Goal: Transaction & Acquisition: Purchase product/service

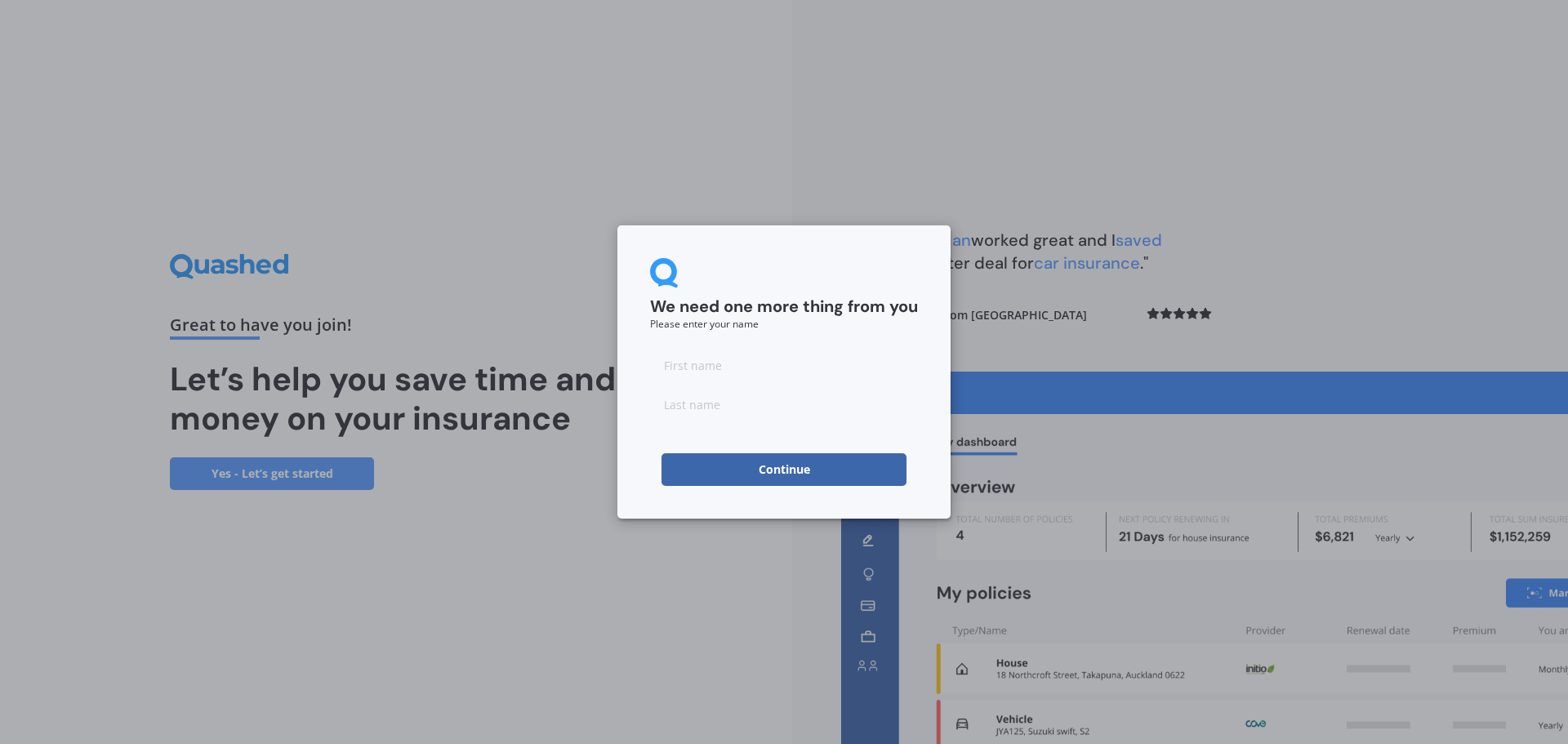
click at [685, 371] on input at bounding box center [784, 365] width 268 height 33
type input "Shell"
type input "M"
click at [792, 476] on button "Continue" at bounding box center [783, 470] width 245 height 33
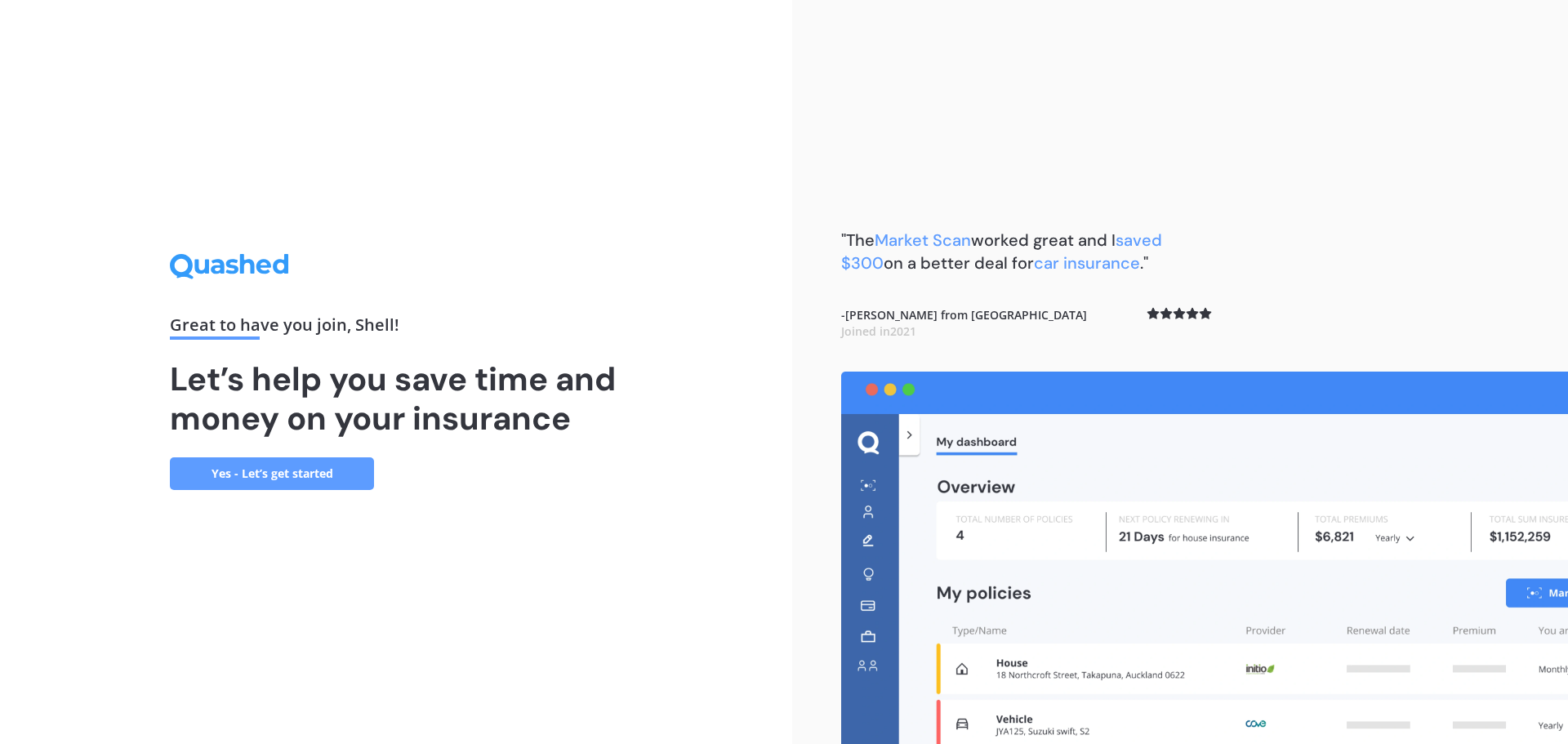
click at [279, 472] on link "Yes - Let’s get started" at bounding box center [272, 474] width 204 height 33
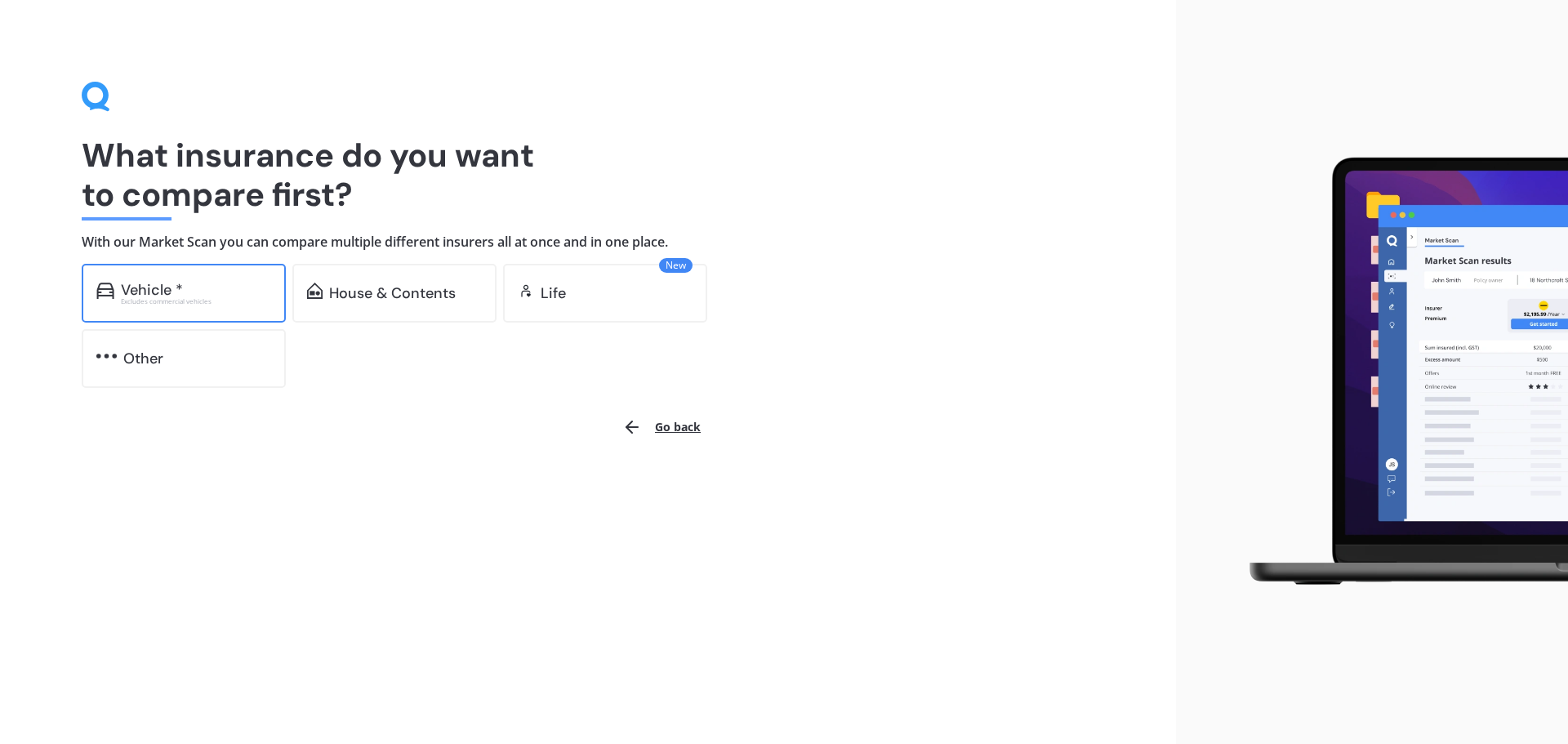
click at [192, 293] on div "Vehicle *" at bounding box center [196, 290] width 150 height 16
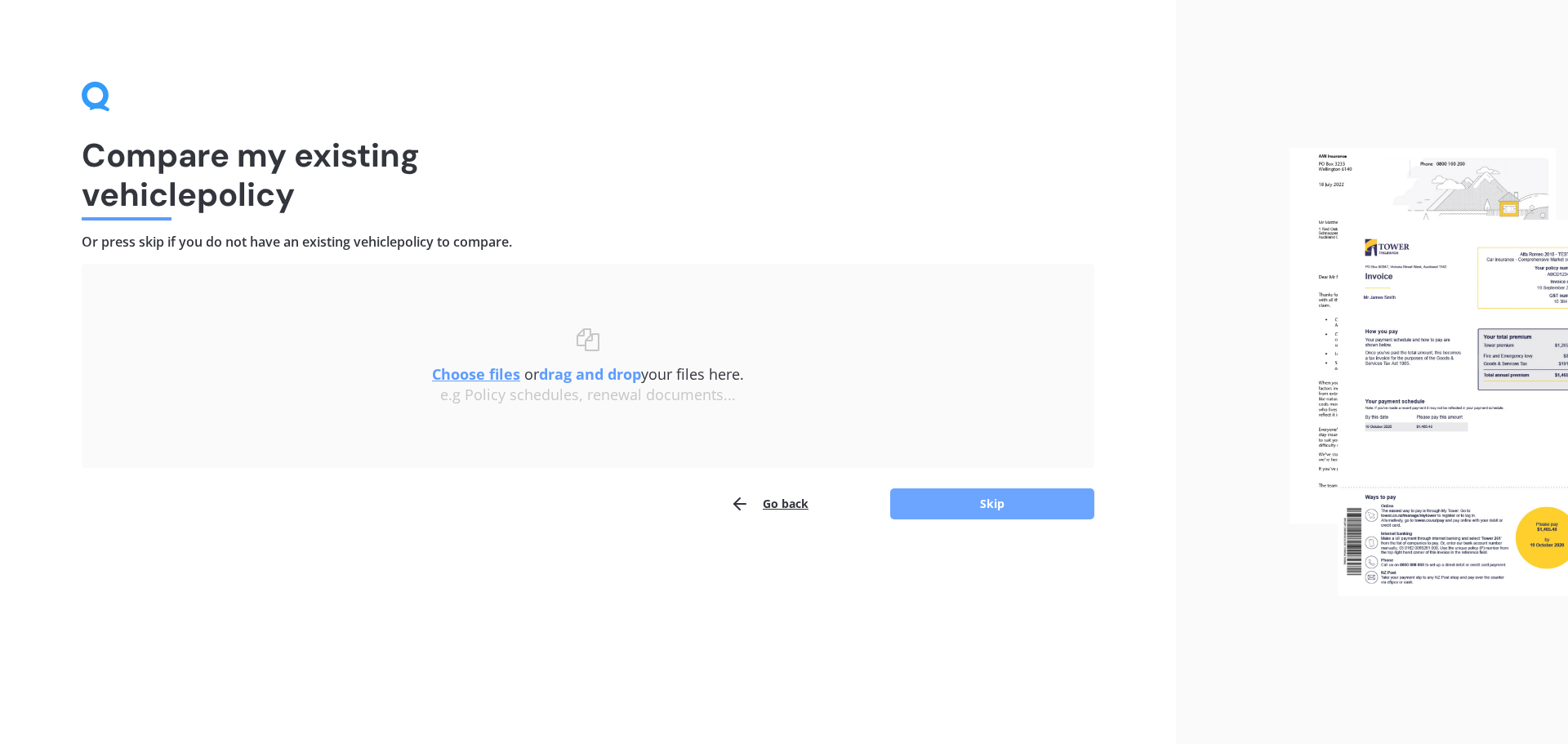
click at [991, 499] on button "Skip" at bounding box center [993, 504] width 204 height 31
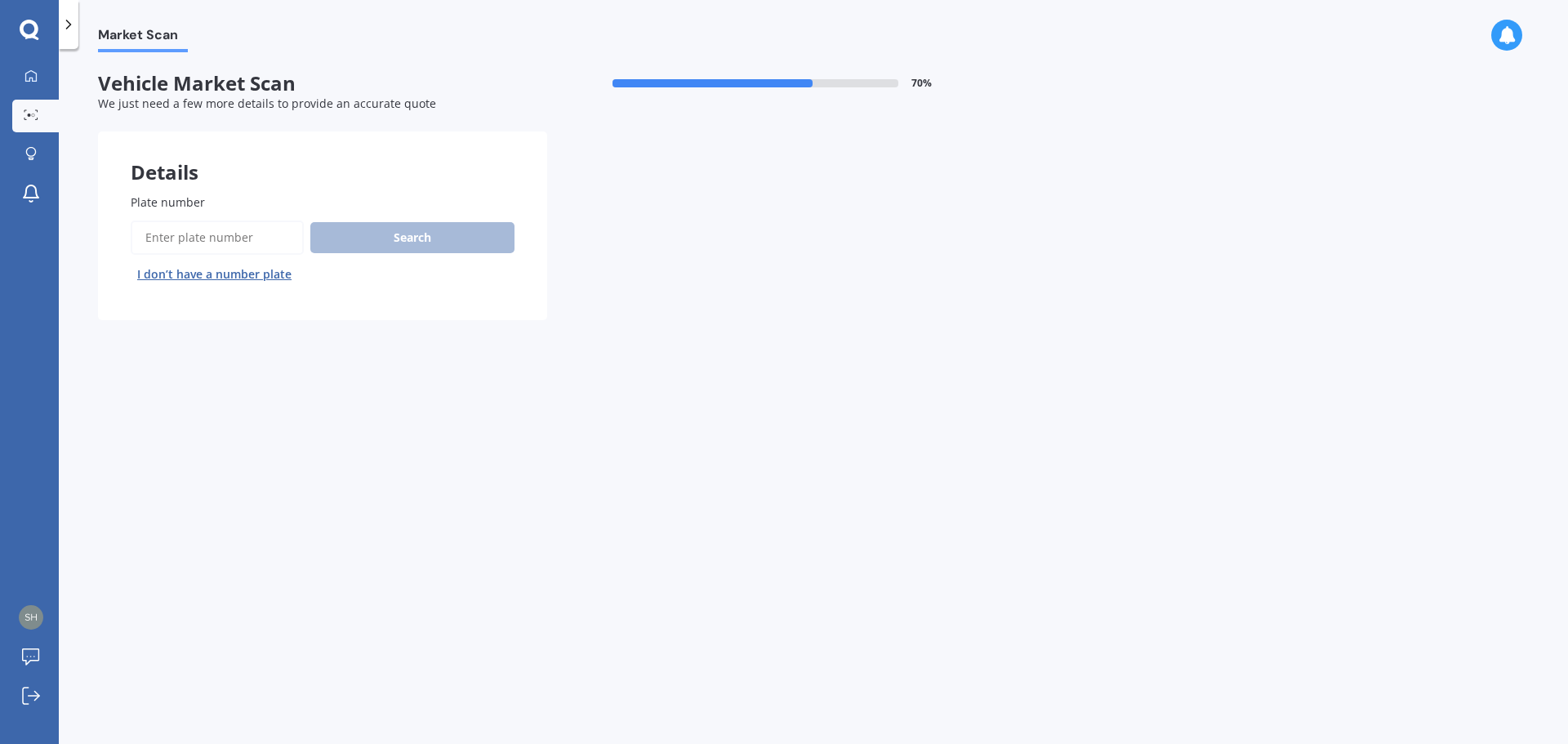
click at [196, 239] on input "Plate number" at bounding box center [217, 238] width 173 height 34
type input "hpr786"
click at [444, 233] on button "Search" at bounding box center [412, 238] width 204 height 31
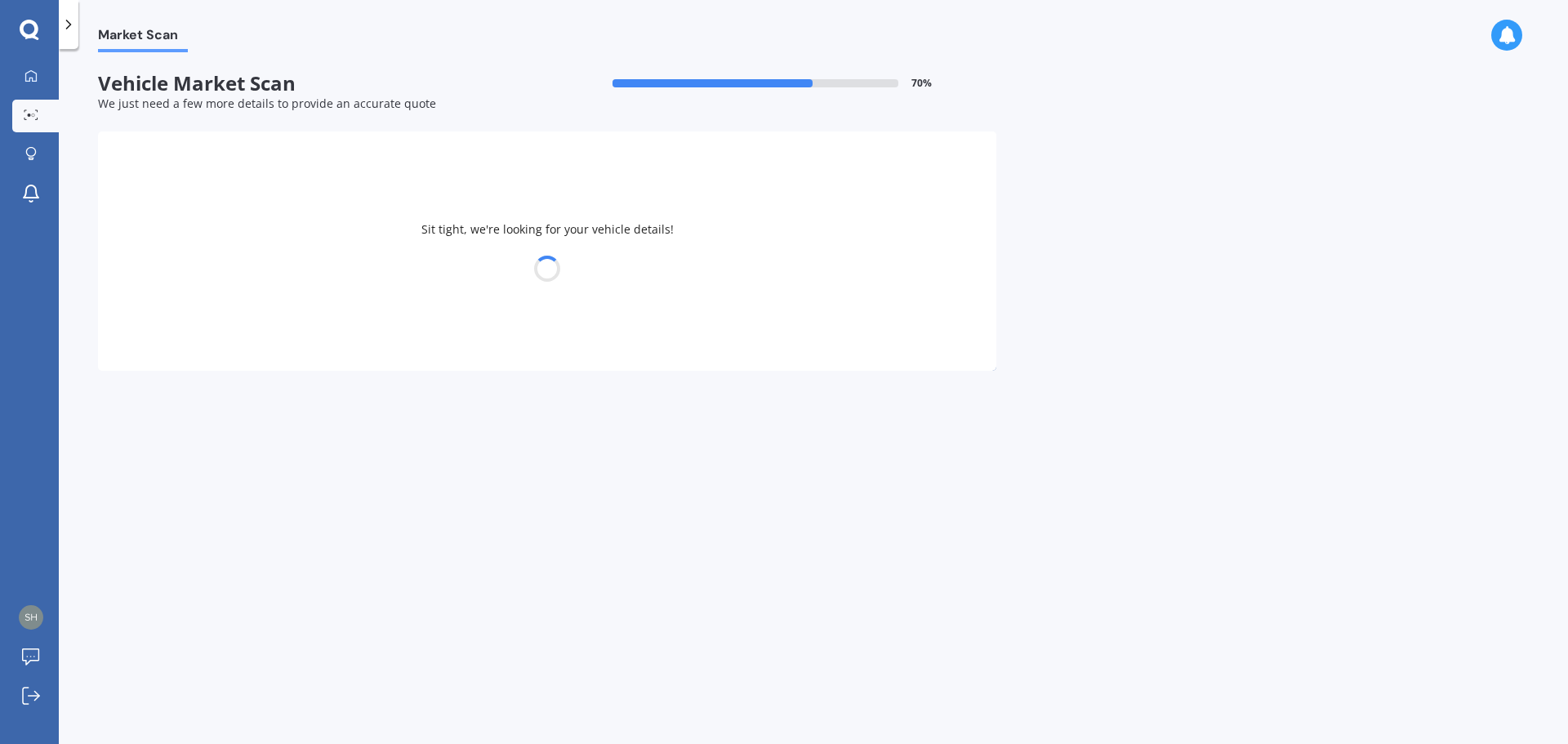
select select "SUZUKI"
select select "SWIFT"
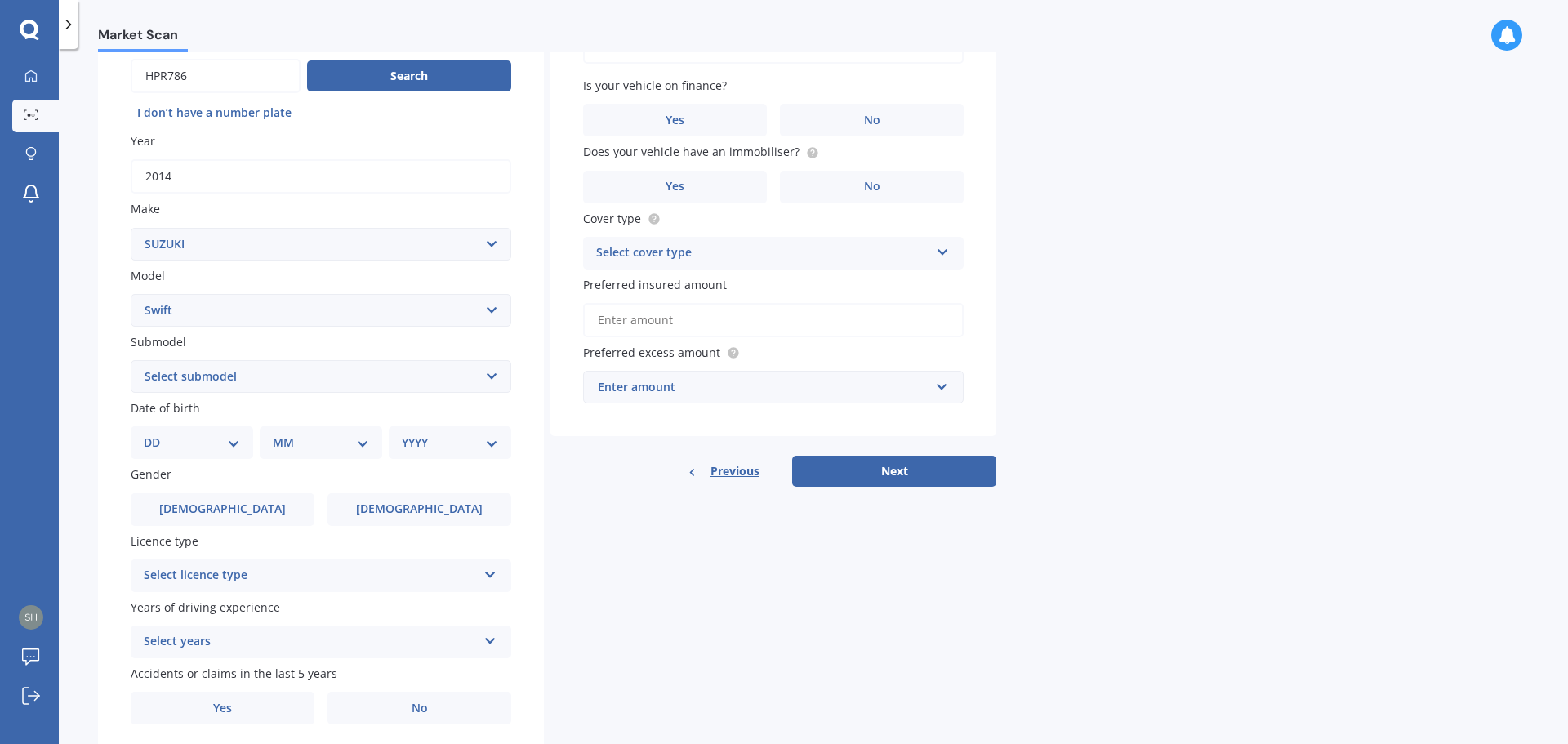
scroll to position [163, 0]
click at [494, 375] on select "Select submodel (All other) Cino Diesel Turbo GA GL GLX GO GP GS GTI LTD RS Hyb…" at bounding box center [320, 375] width 380 height 33
select select "GLX"
click at [131, 359] on select "Select submodel (All other) Cino Diesel Turbo GA GL GLX GO GP GS GTI LTD RS Hyb…" at bounding box center [320, 375] width 380 height 33
click at [233, 448] on select "DD 01 02 03 04 05 06 07 08 09 10 11 12 13 14 15 16 17 18 19 20 21 22 23 24 25 2…" at bounding box center [191, 441] width 96 height 18
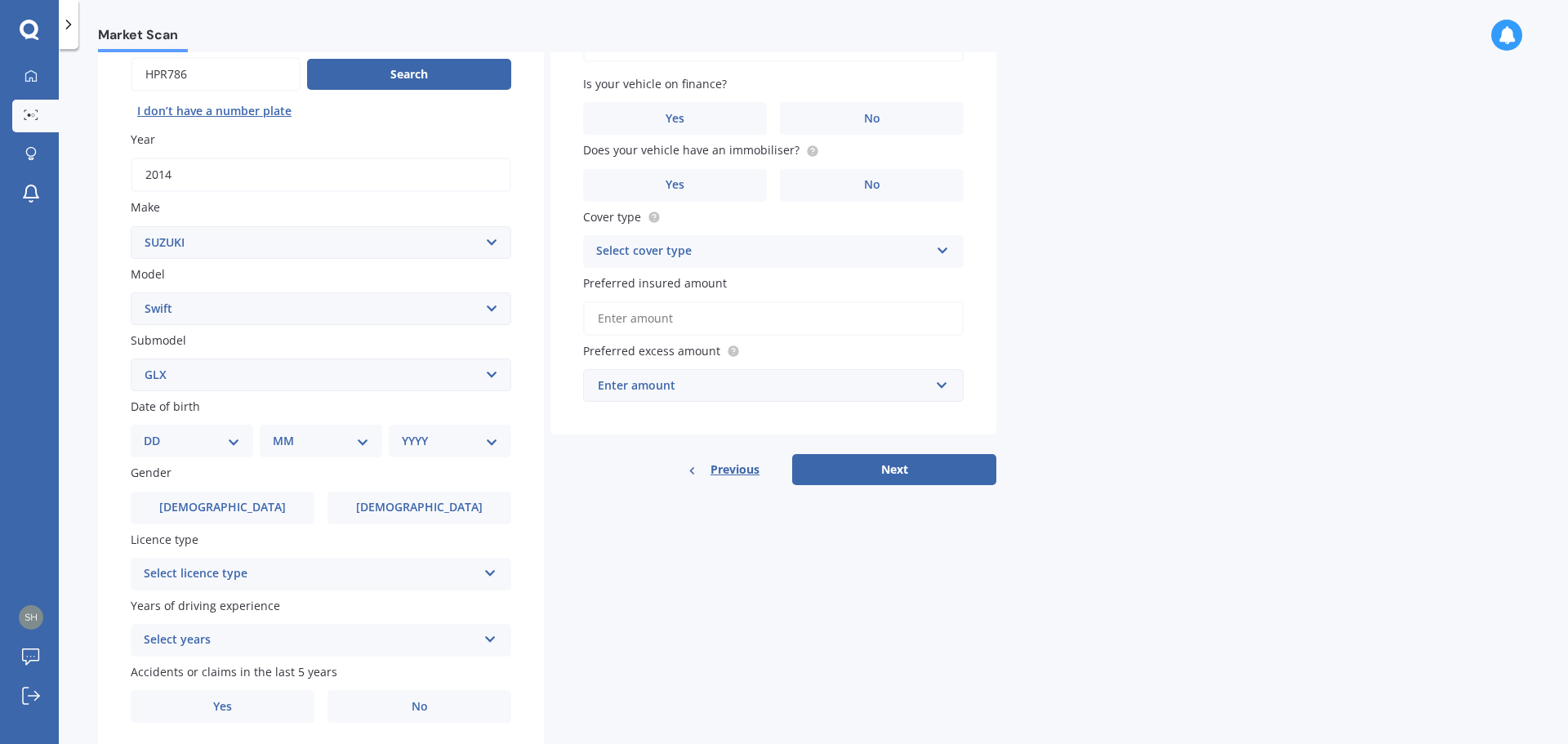
select select "03"
click at [157, 432] on select "DD 01 02 03 04 05 06 07 08 09 10 11 12 13 14 15 16 17 18 19 20 21 22 23 24 25 2…" at bounding box center [191, 441] width 96 height 18
click at [365, 443] on select "MM 01 02 03 04 05 06 07 08 09 10 11 12" at bounding box center [324, 441] width 90 height 18
select select "07"
click at [279, 432] on select "MM 01 02 03 04 05 06 07 08 09 10 11 12" at bounding box center [324, 441] width 90 height 18
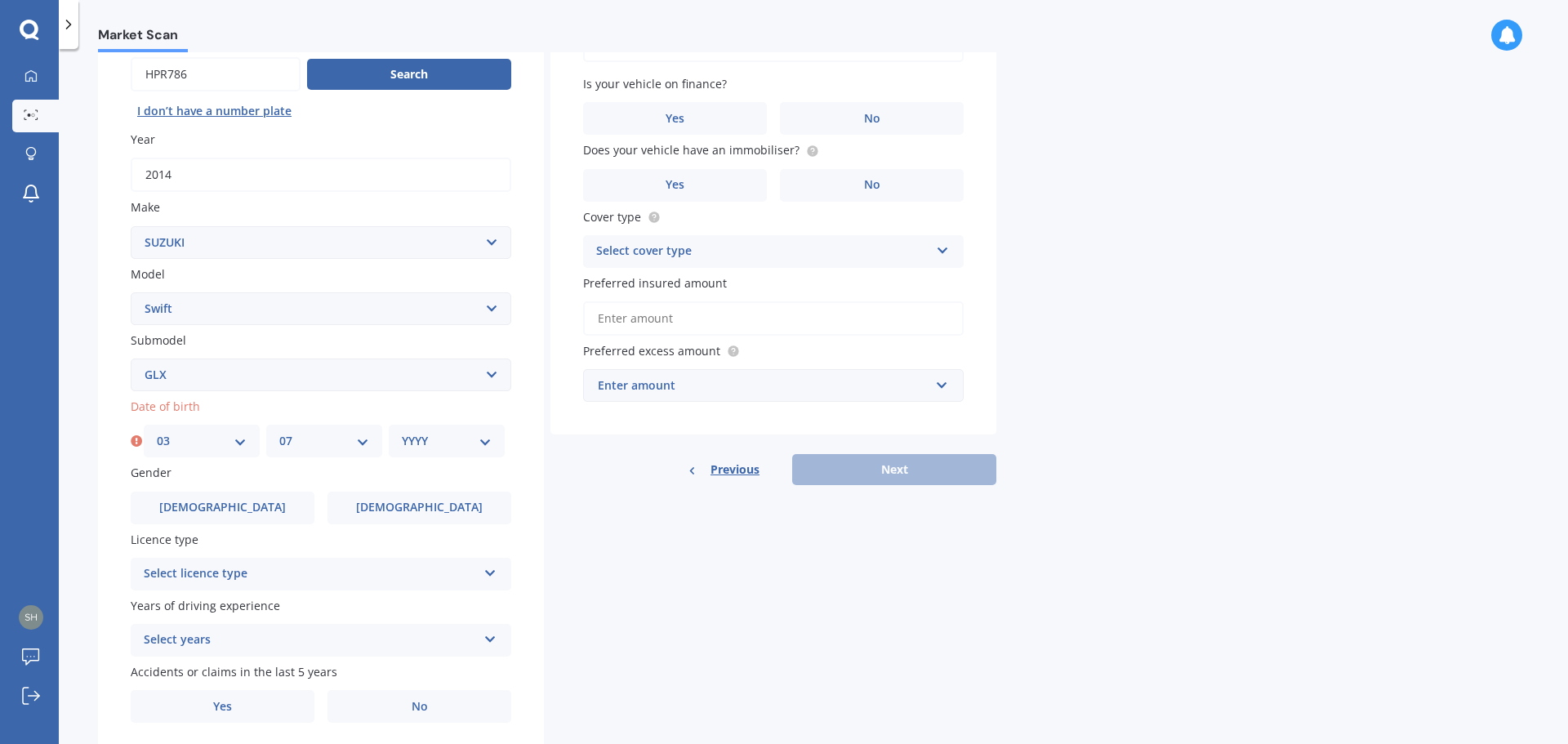
click at [480, 442] on select "YYYY 2025 2024 2023 2022 2021 2020 2019 2018 2017 2016 2015 2014 2013 2012 2011…" at bounding box center [447, 441] width 90 height 18
select select "1964"
click at [402, 432] on select "YYYY 2025 2024 2023 2022 2021 2020 2019 2018 2017 2016 2015 2014 2013 2012 2011…" at bounding box center [447, 441] width 90 height 18
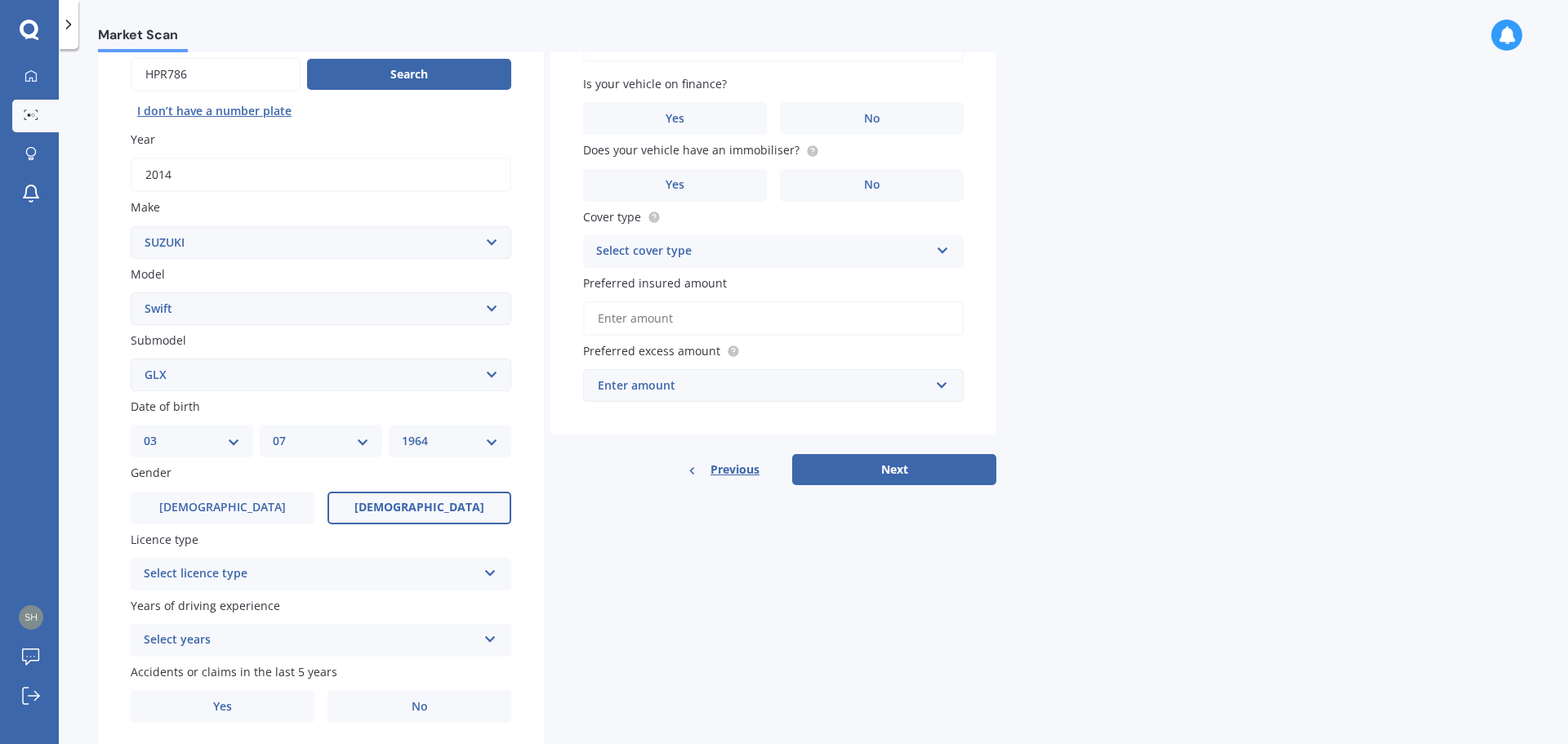
click at [392, 504] on label "[DEMOGRAPHIC_DATA]" at bounding box center [419, 509] width 184 height 33
click at [0, 0] on input "[DEMOGRAPHIC_DATA]" at bounding box center [0, 0] width 0 height 0
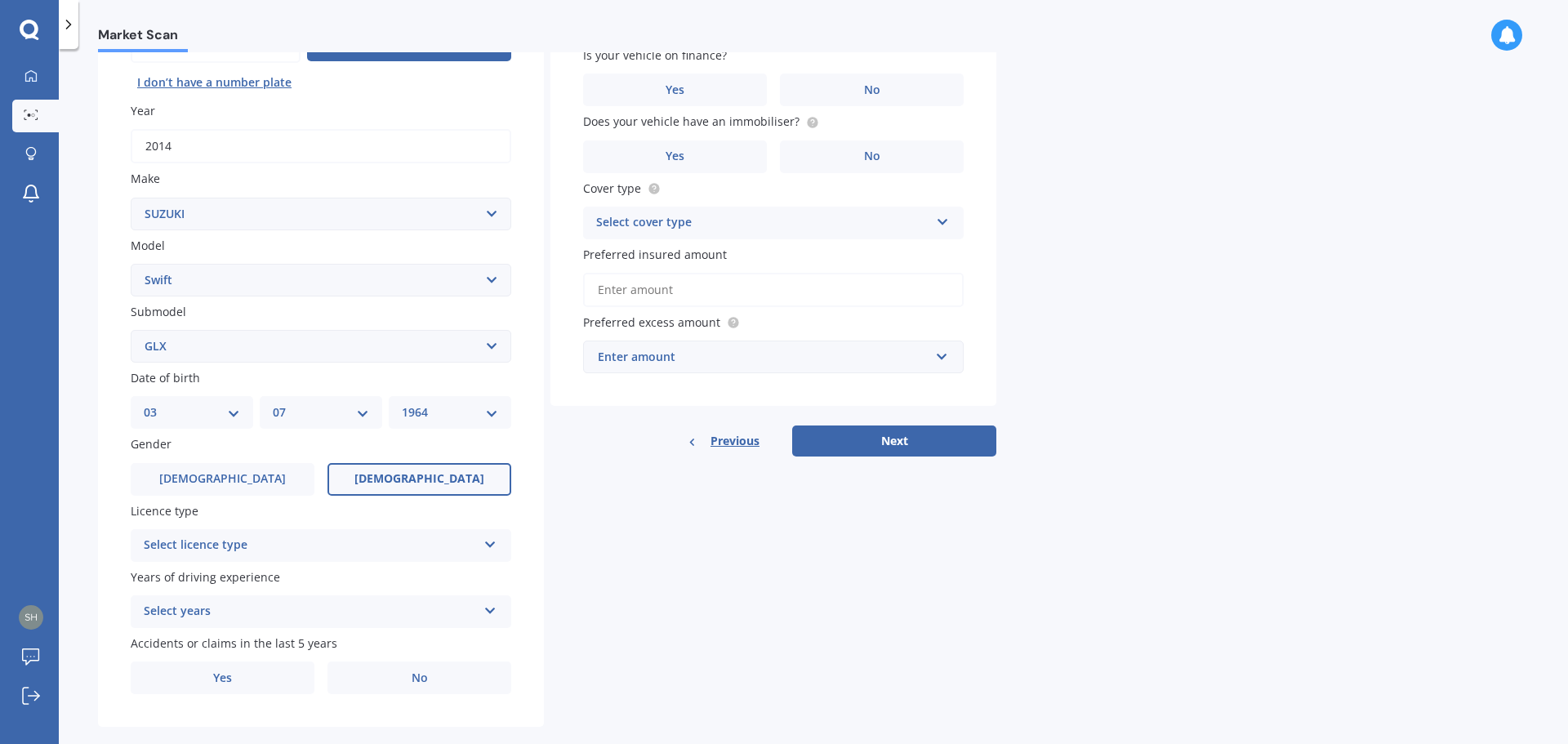
scroll to position [217, 0]
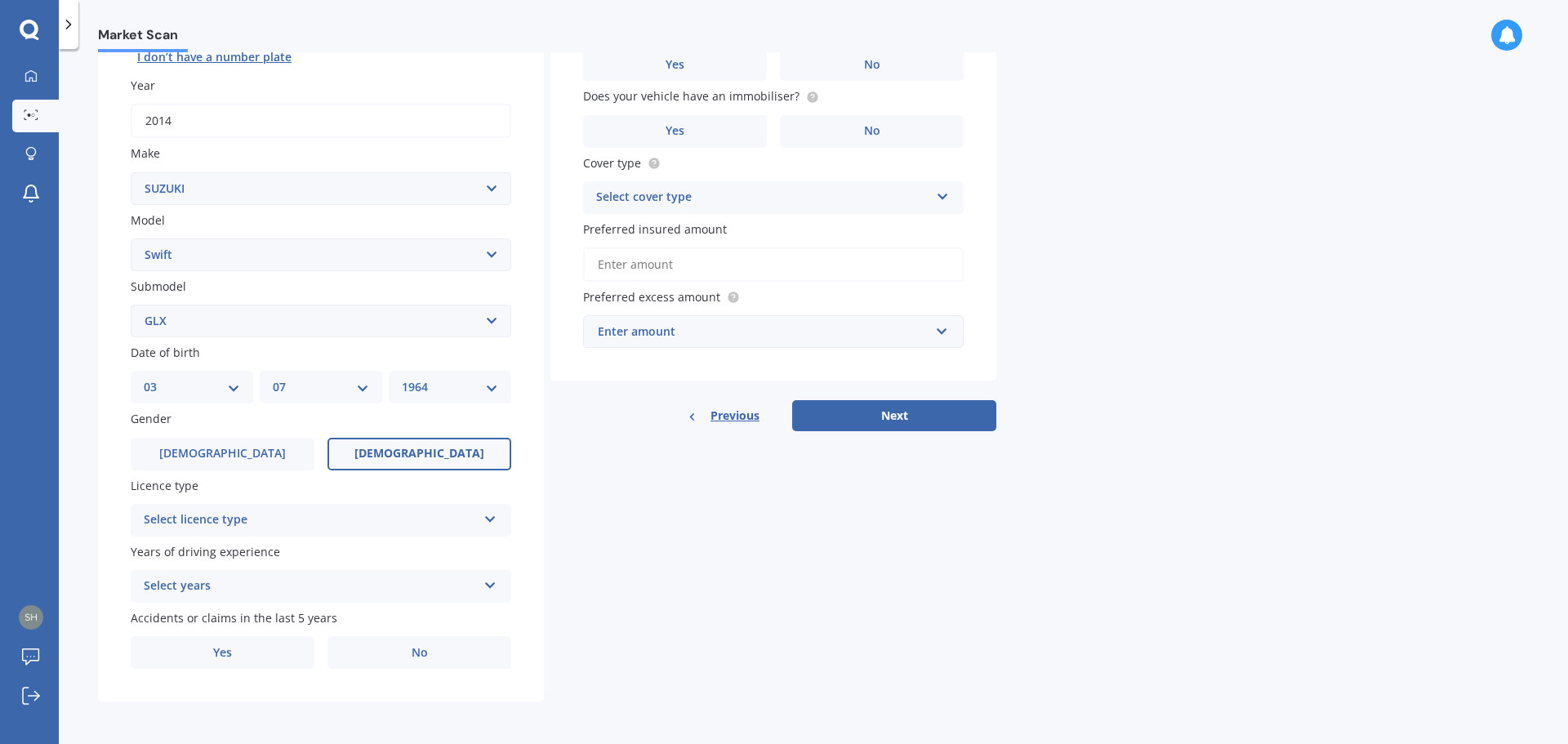
click at [489, 518] on icon at bounding box center [490, 515] width 14 height 11
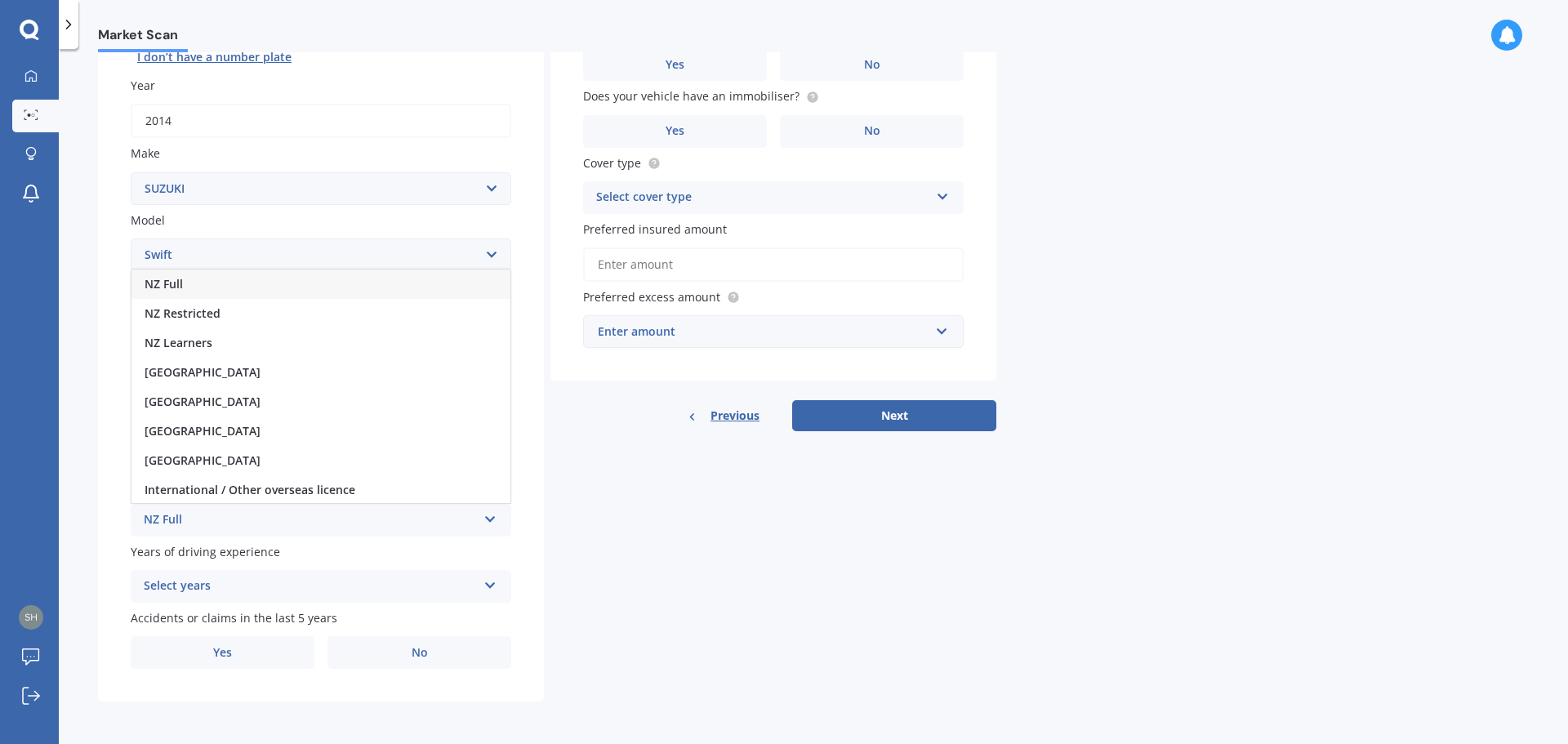
click at [185, 289] on div "NZ Full" at bounding box center [320, 284] width 379 height 29
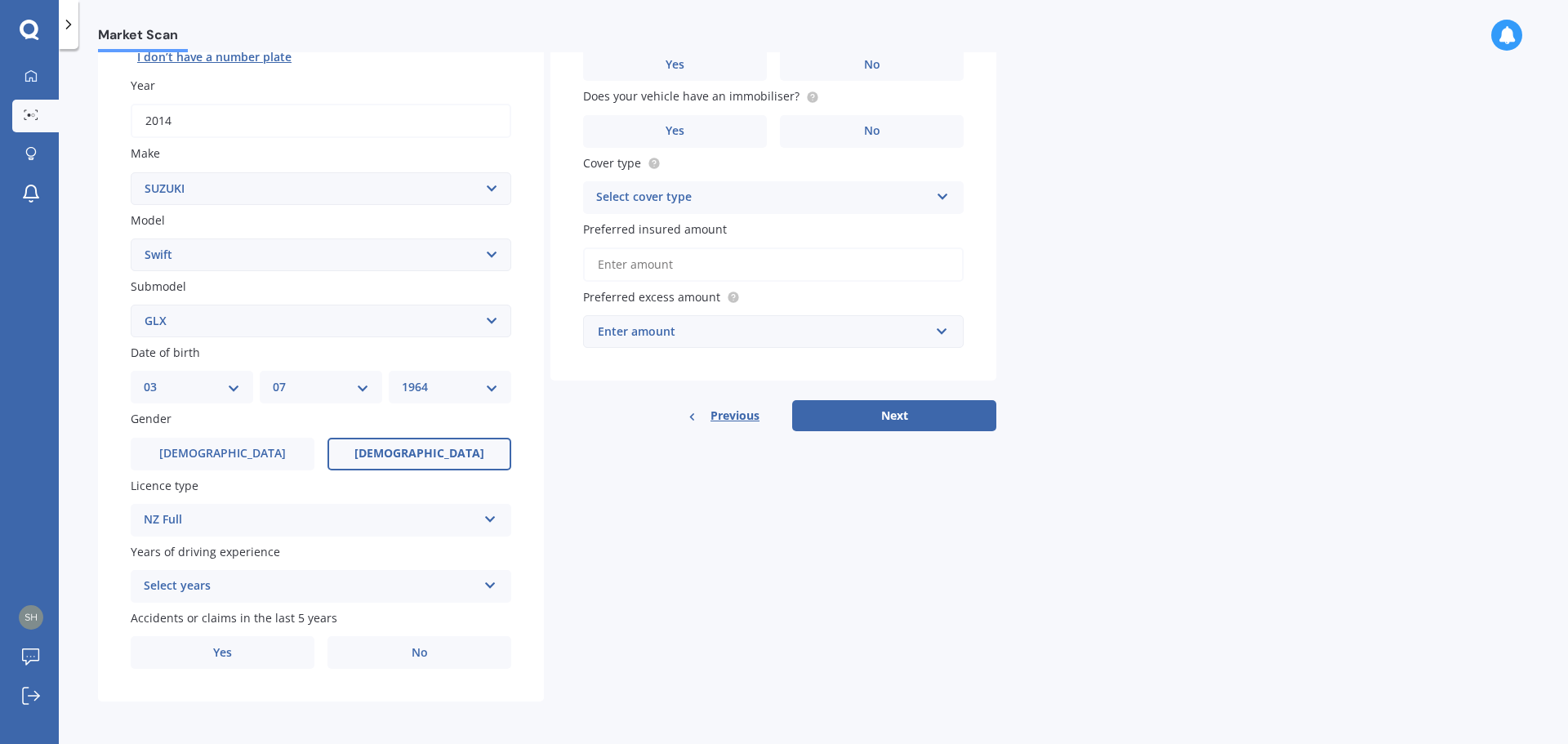
click at [493, 582] on icon at bounding box center [490, 582] width 14 height 11
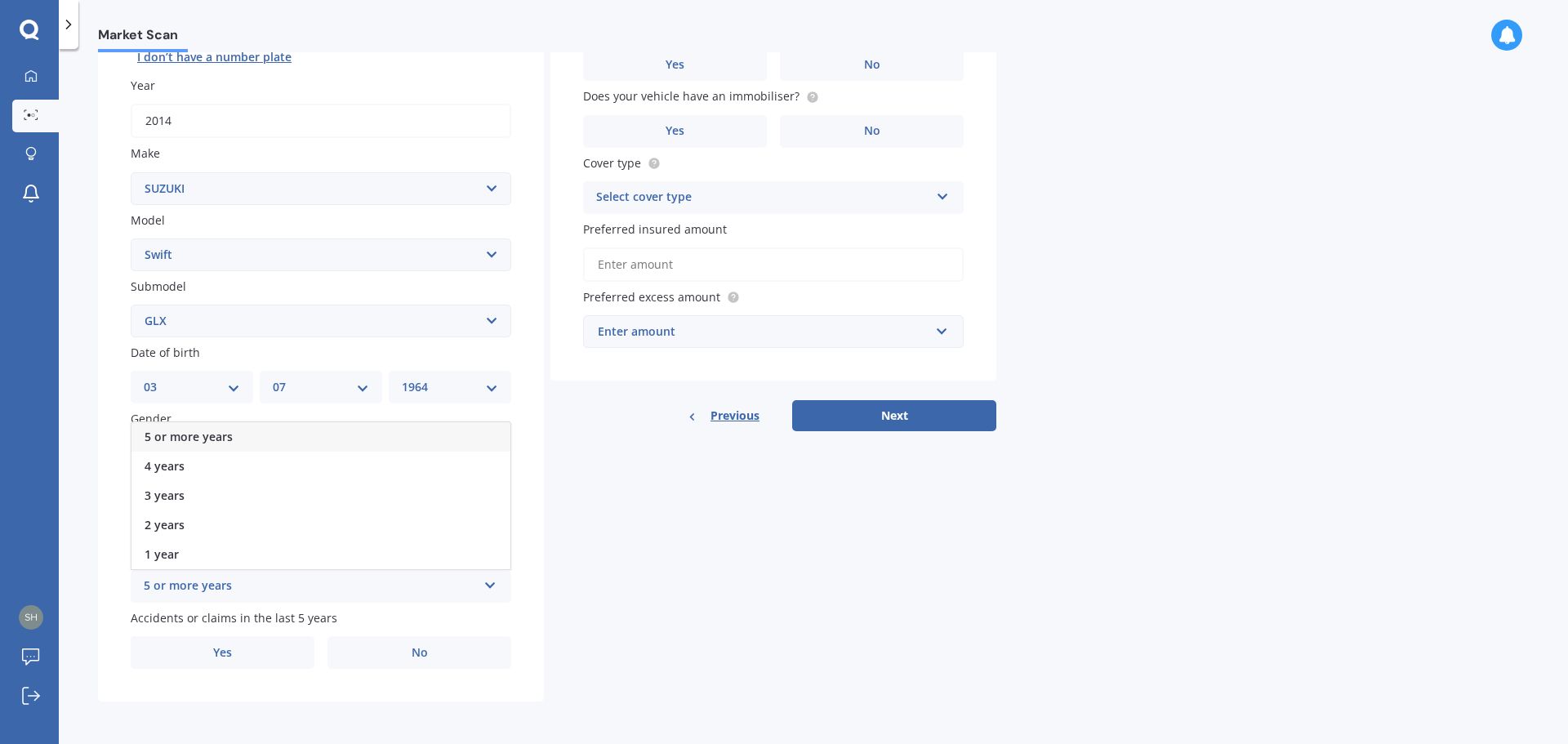
click at [198, 442] on span "5 or more years" at bounding box center [188, 436] width 88 height 15
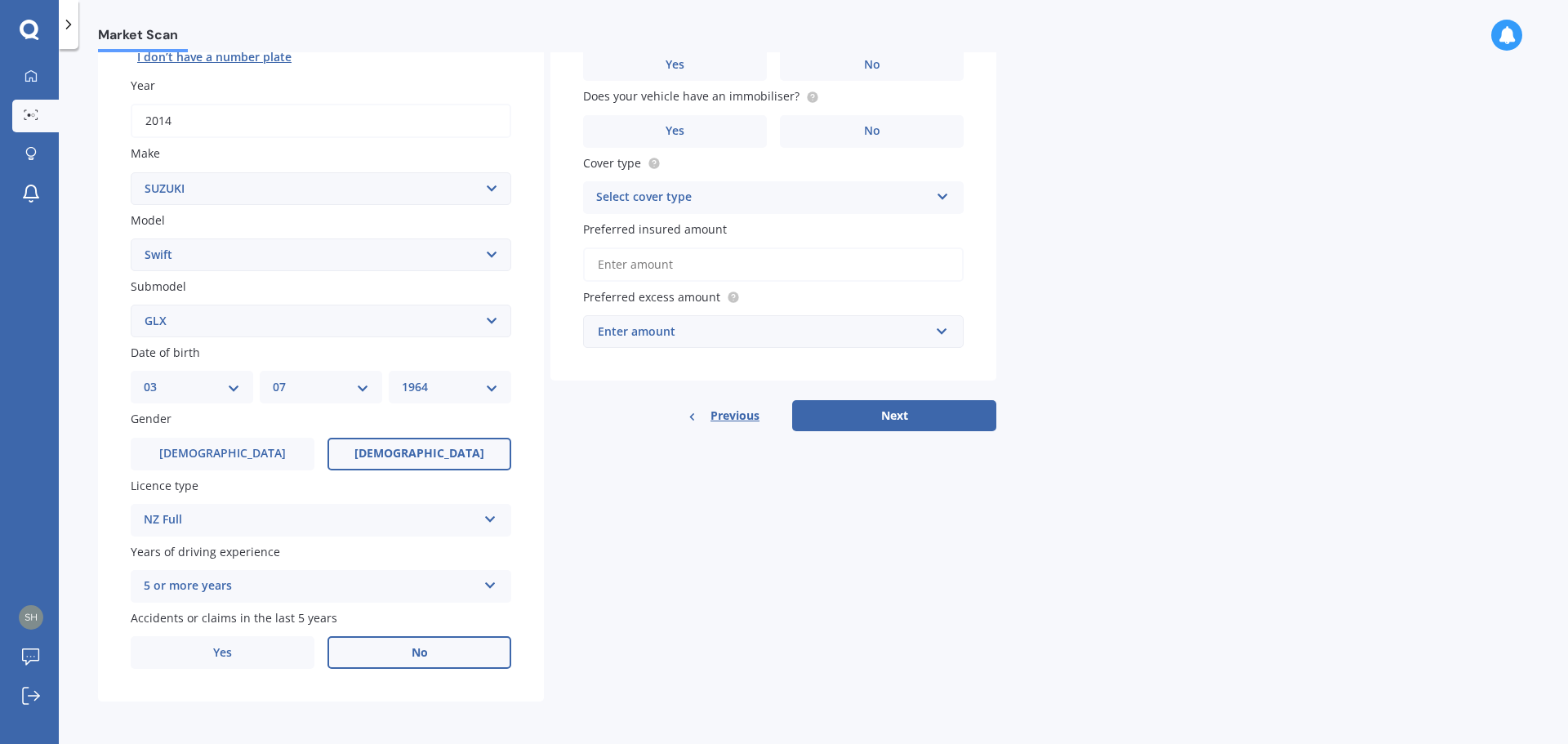
click at [416, 662] on label "No" at bounding box center [419, 653] width 184 height 33
click at [0, 0] on input "No" at bounding box center [0, 0] width 0 height 0
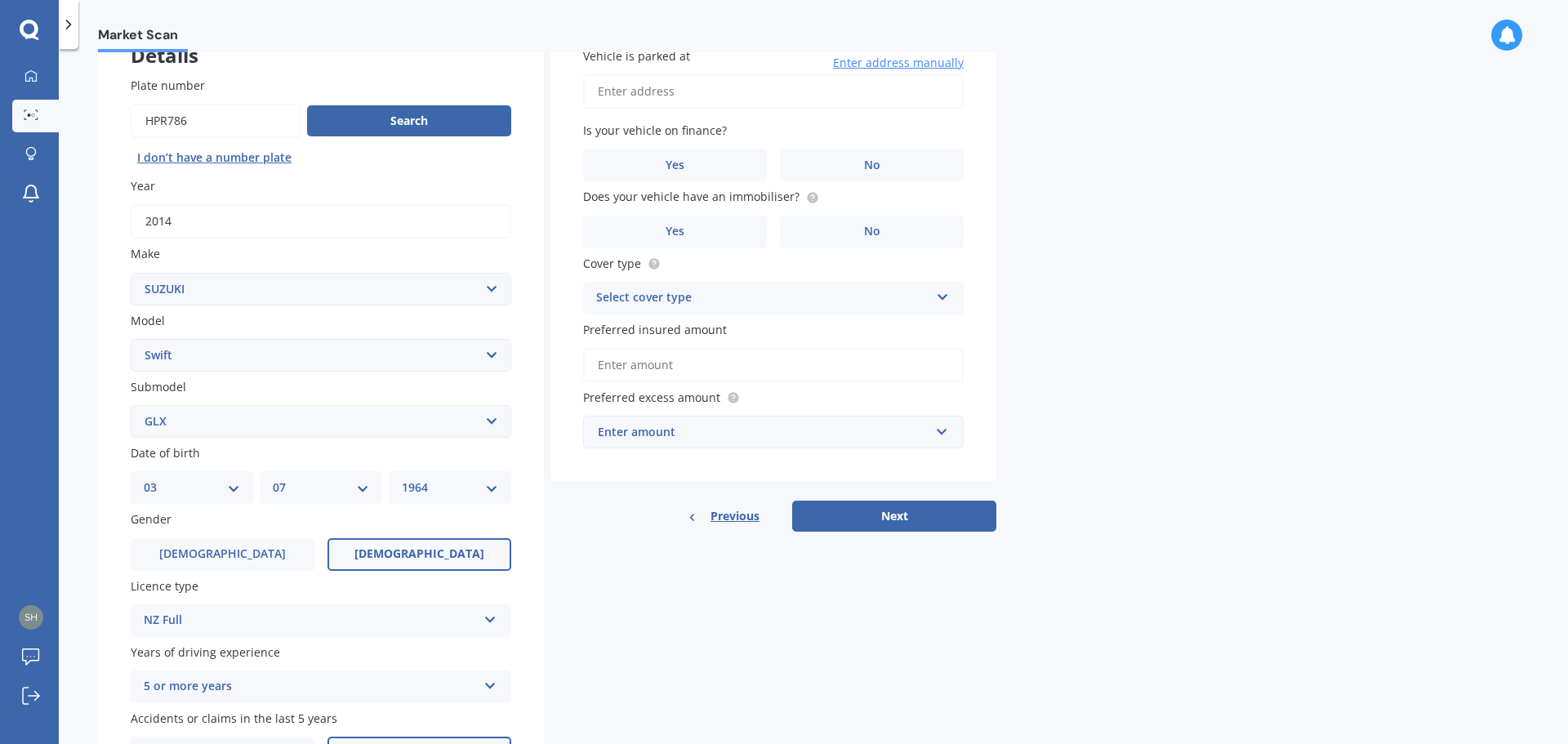
scroll to position [0, 0]
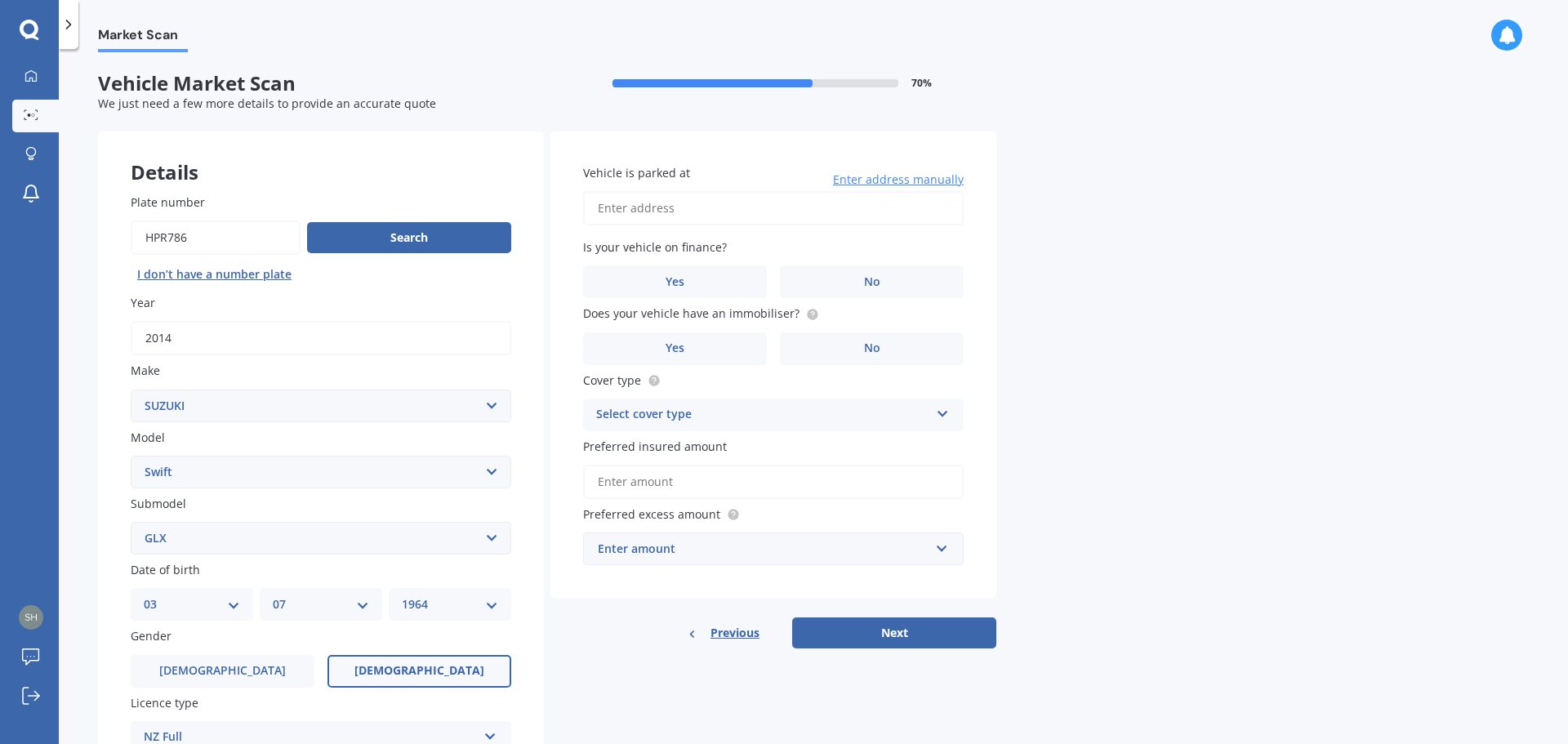
click at [632, 210] on input "Vehicle is parked at" at bounding box center [773, 209] width 380 height 34
type input "111 Union Line, Fordell 4572"
click at [847, 284] on label "No" at bounding box center [872, 282] width 184 height 33
click at [0, 0] on input "No" at bounding box center [0, 0] width 0 height 0
click at [855, 343] on label "No" at bounding box center [872, 349] width 184 height 33
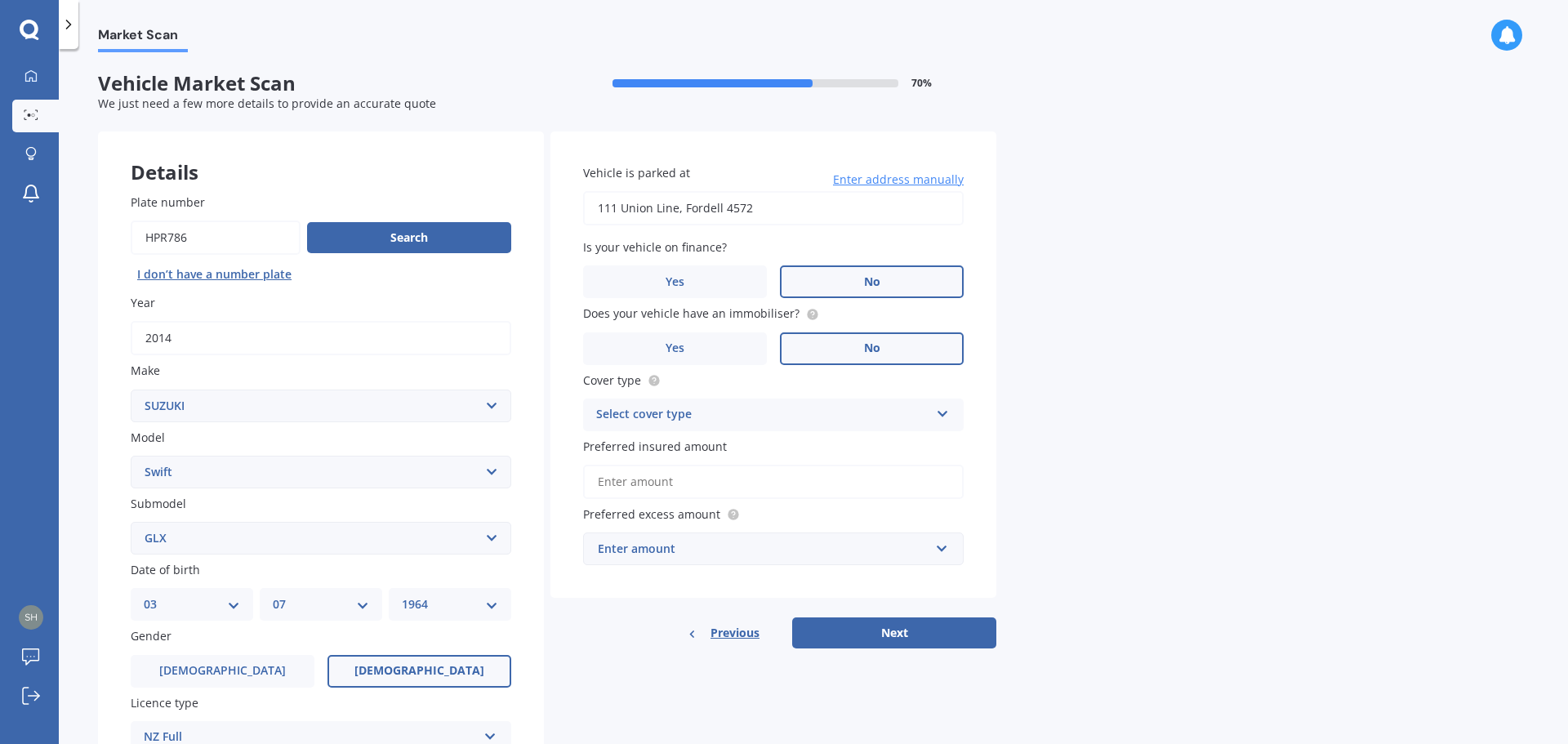
click at [0, 0] on input "No" at bounding box center [0, 0] width 0 height 0
click at [939, 414] on icon at bounding box center [943, 411] width 14 height 11
click at [641, 449] on span "Comprehensive" at bounding box center [640, 447] width 87 height 15
click at [635, 485] on input "Preferred insured amount" at bounding box center [773, 482] width 380 height 34
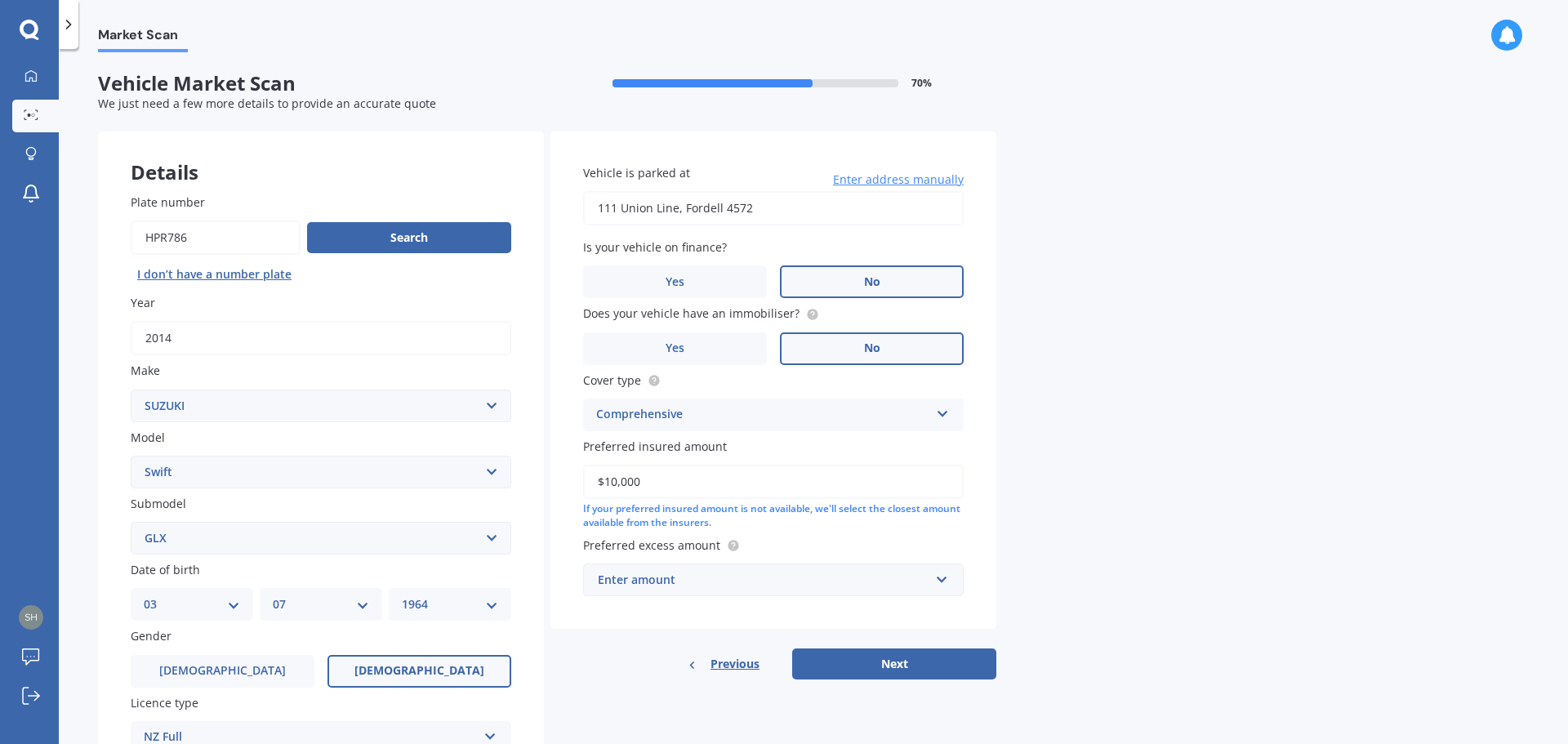
type input "$10,000"
click at [767, 577] on div "Enter amount" at bounding box center [763, 580] width 331 height 18
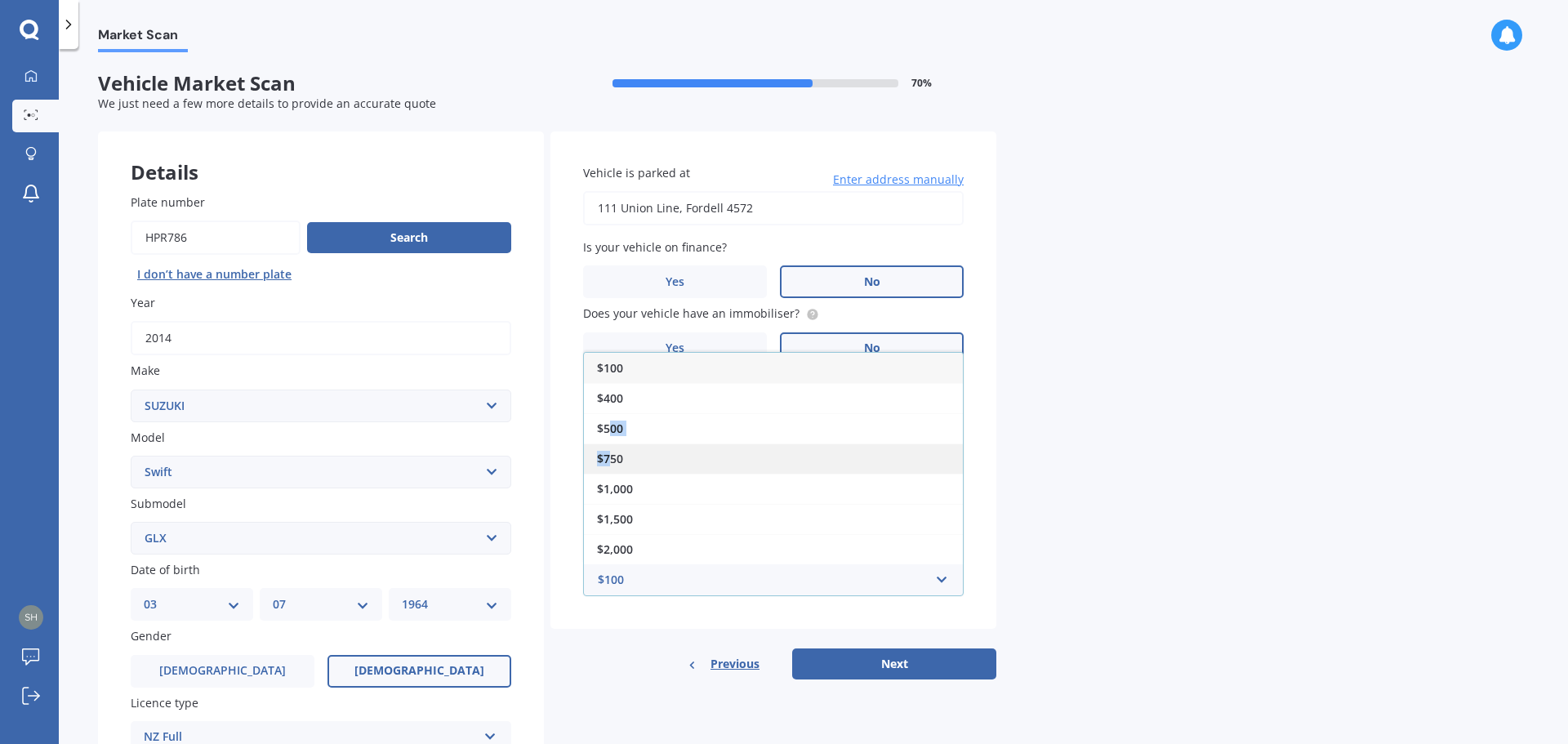
drag, startPoint x: 611, startPoint y: 418, endPoint x: 607, endPoint y: 454, distance: 36.2
click at [611, 448] on div "$100 $400 $500 $750 $1,000 $1,500 $2,000" at bounding box center [773, 458] width 380 height 212
click at [608, 432] on span "$500" at bounding box center [610, 429] width 26 height 15
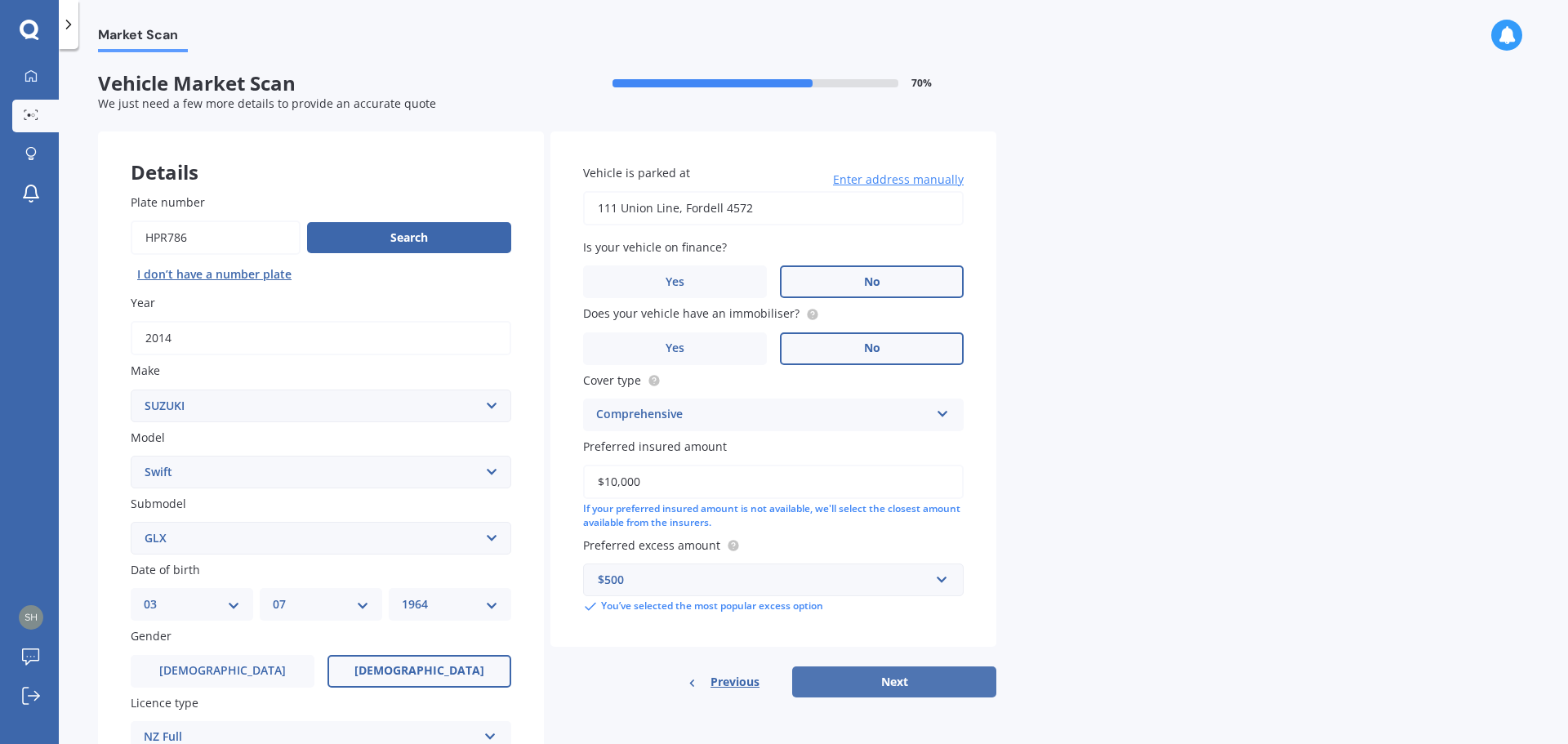
click at [896, 677] on button "Next" at bounding box center [895, 682] width 204 height 31
select select "03"
select select "07"
select select "1964"
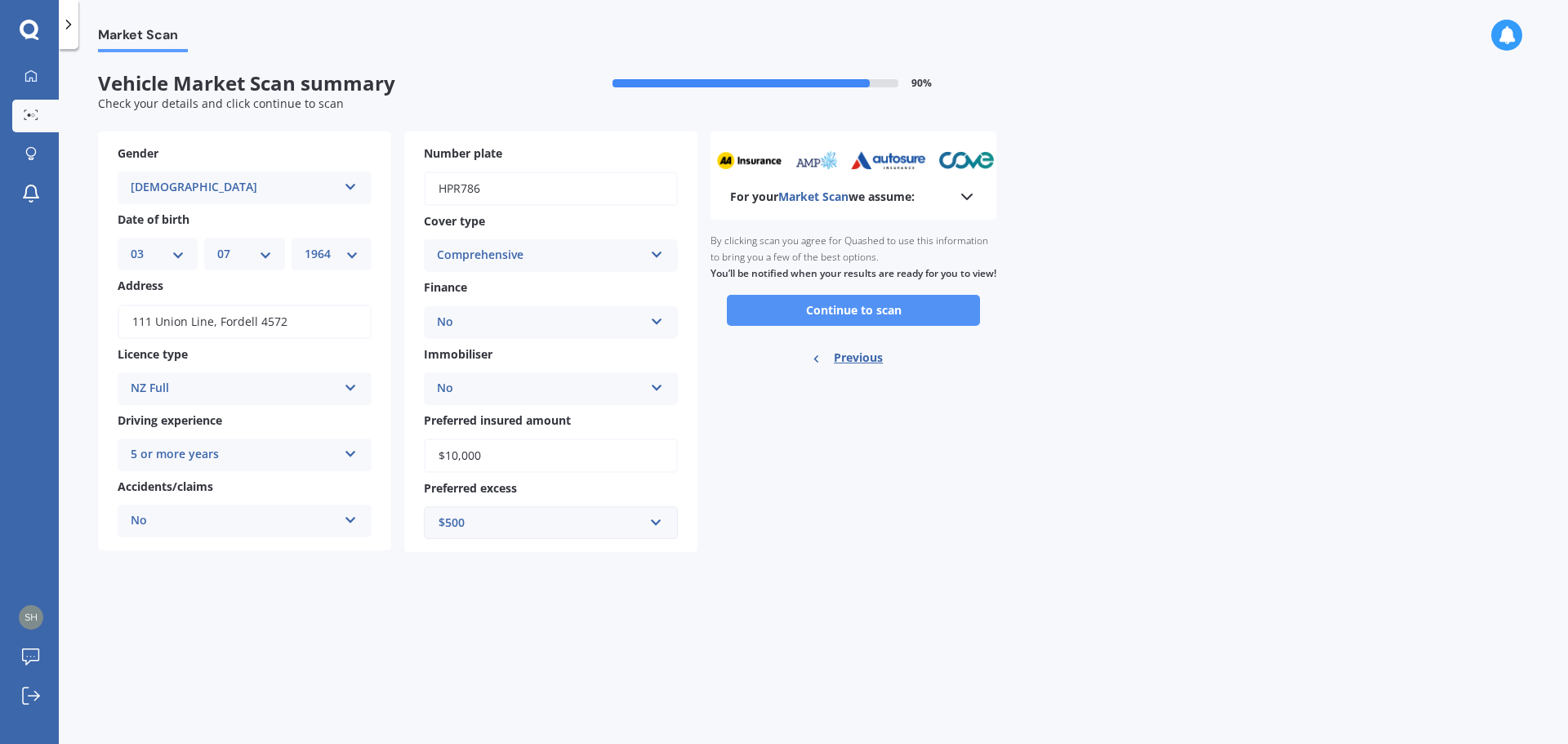
click at [860, 326] on button "Continue to scan" at bounding box center [853, 310] width 253 height 31
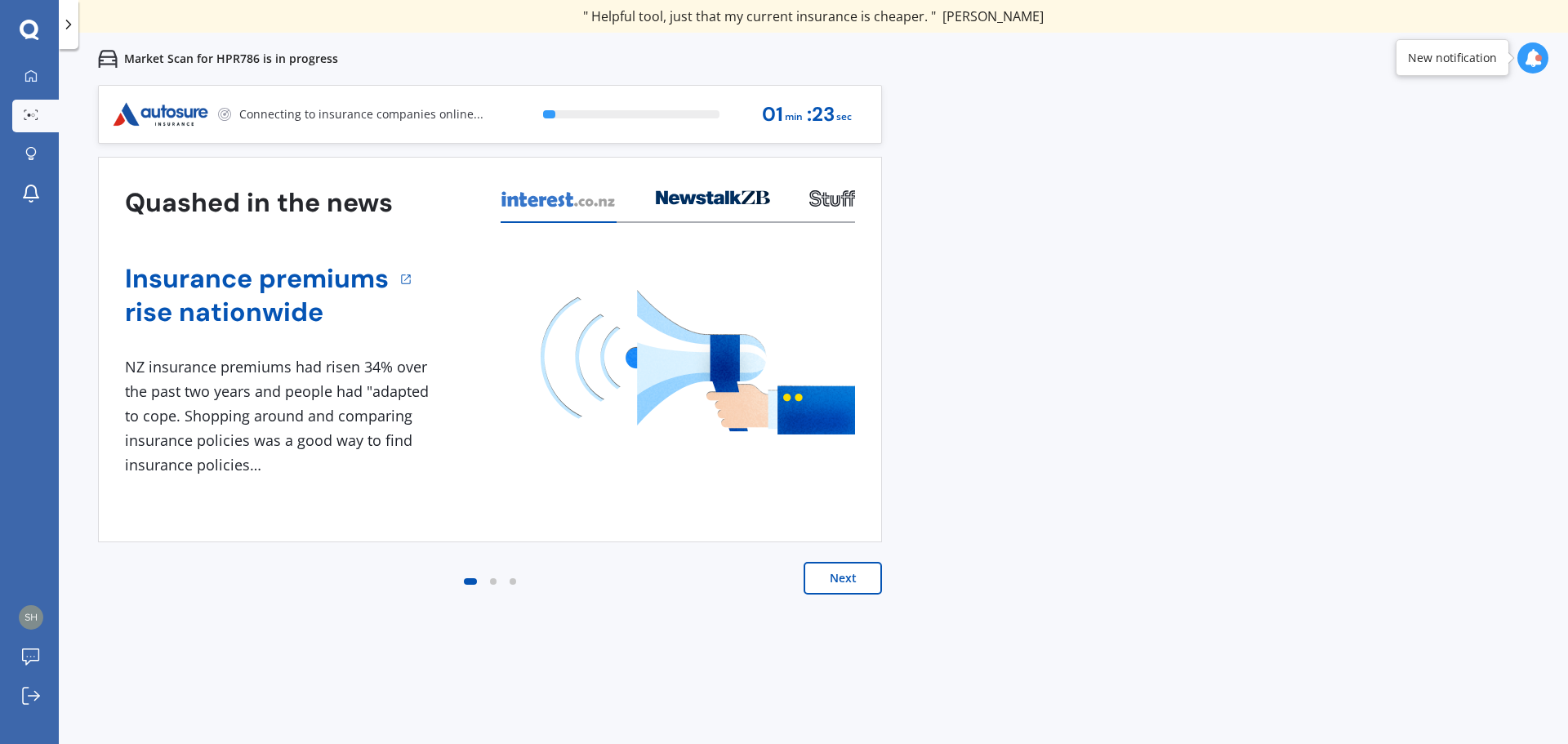
click at [832, 579] on button "Next" at bounding box center [842, 578] width 78 height 33
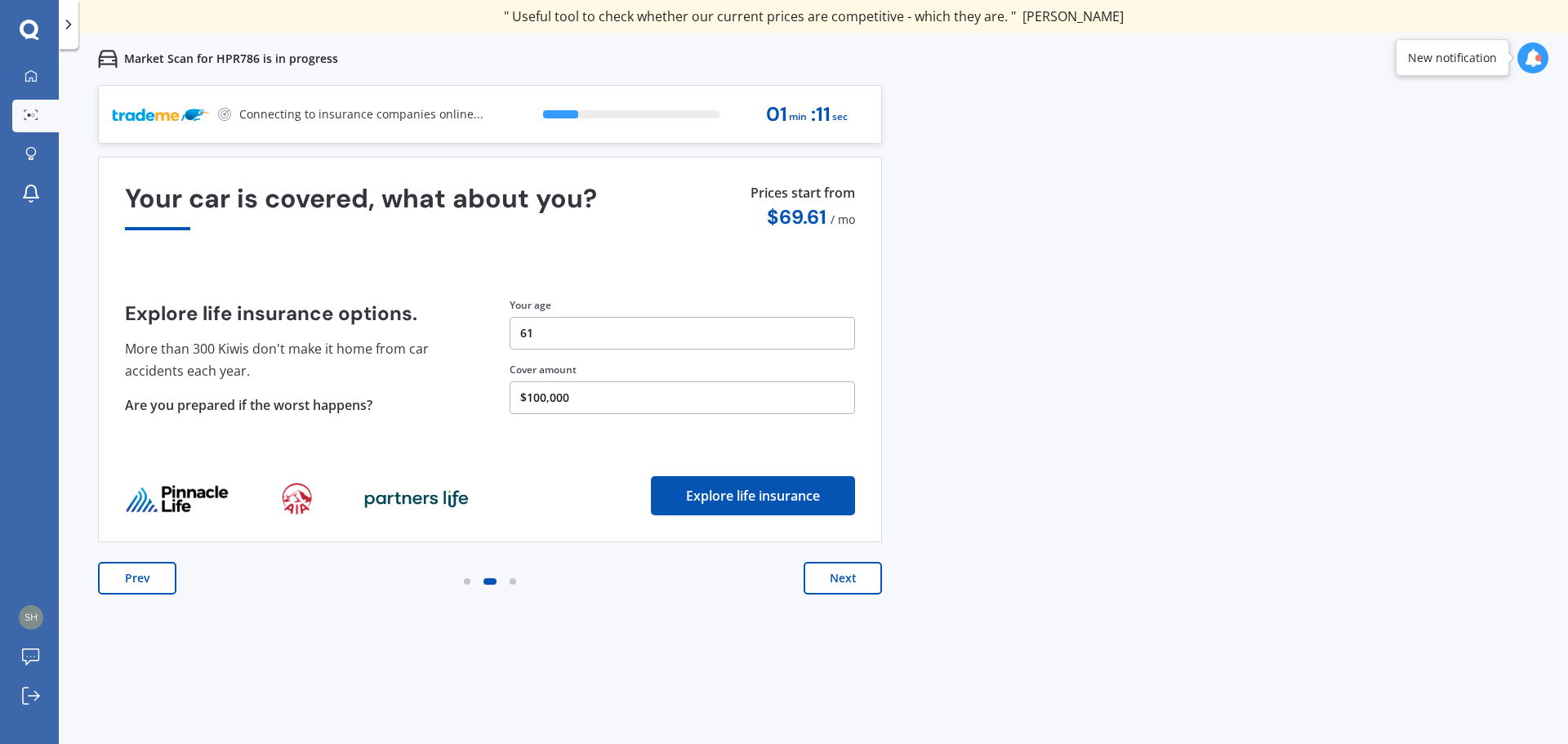
click at [832, 580] on button "Next" at bounding box center [842, 578] width 78 height 33
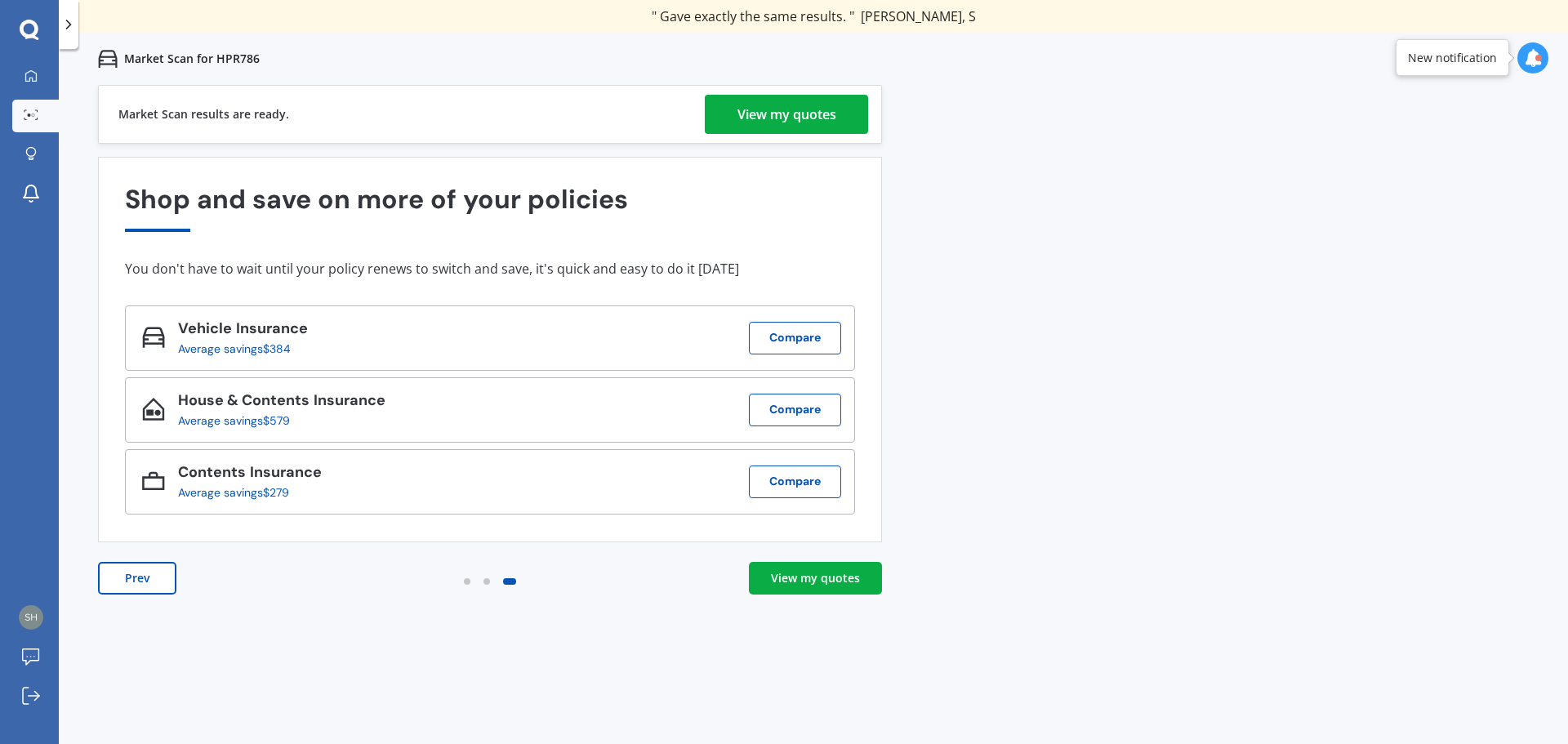
click at [763, 112] on div "View my quotes" at bounding box center [787, 114] width 99 height 40
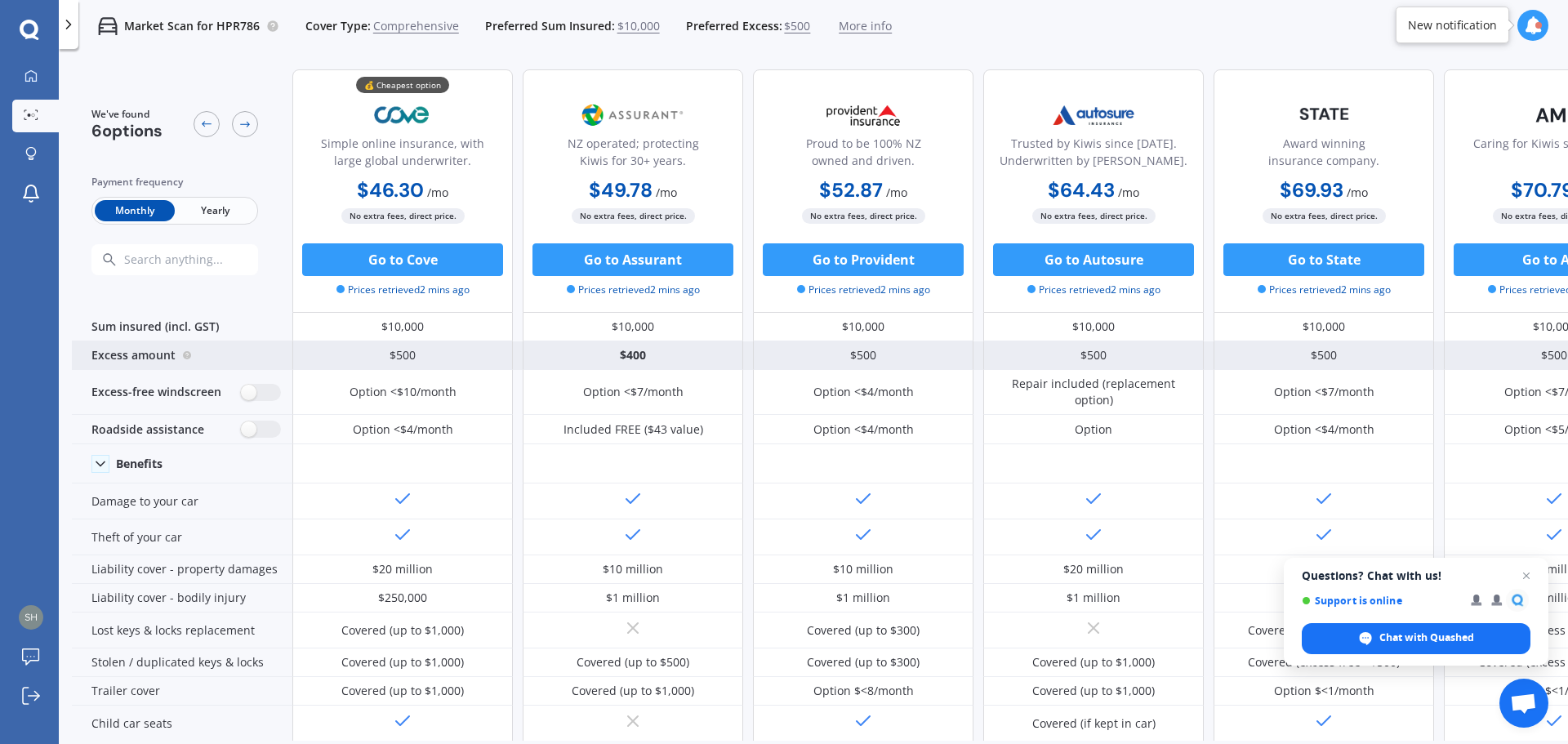
click at [359, 351] on div "$500" at bounding box center [402, 356] width 221 height 28
click at [401, 354] on div "$500" at bounding box center [402, 356] width 221 height 28
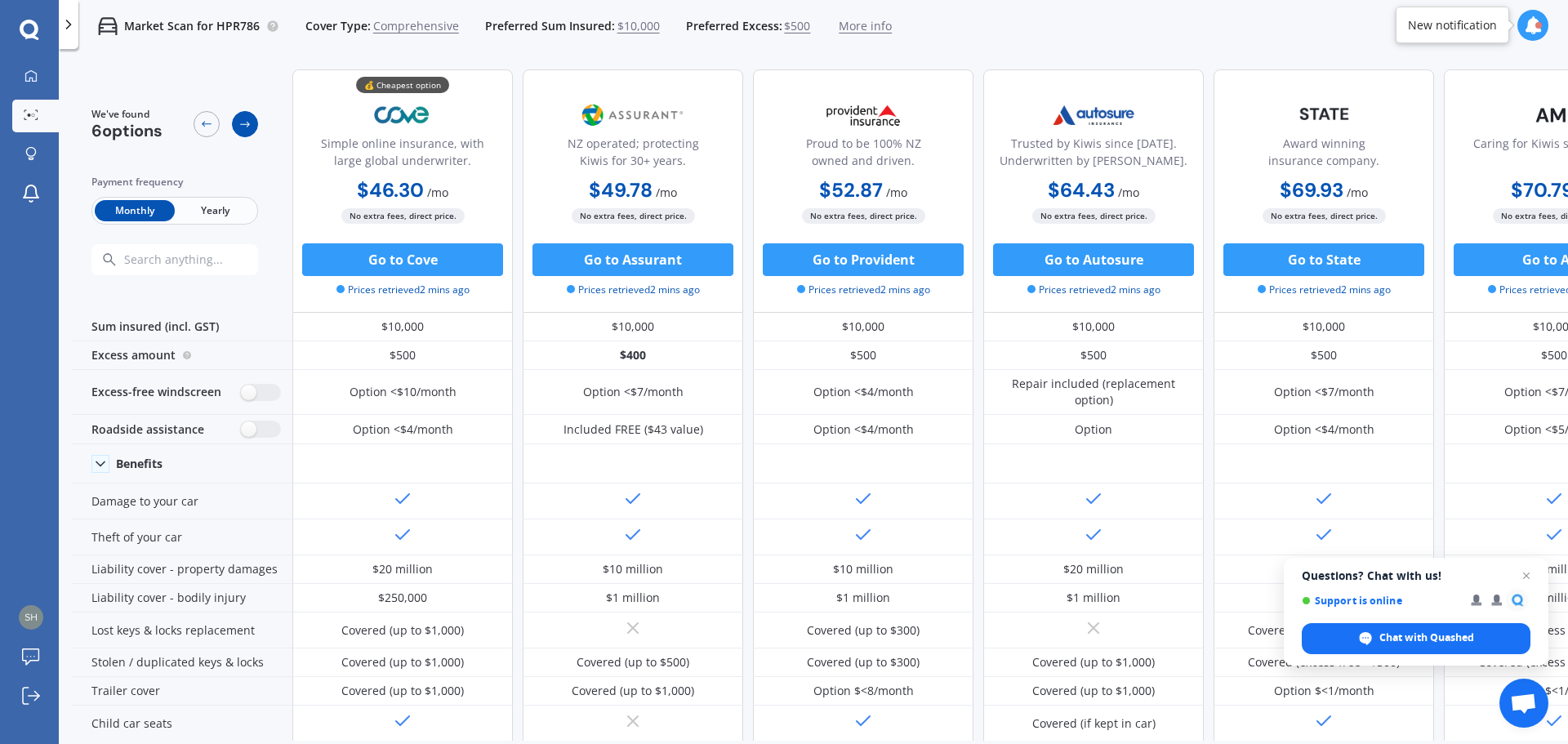
click at [244, 125] on icon at bounding box center [245, 125] width 9 height 6
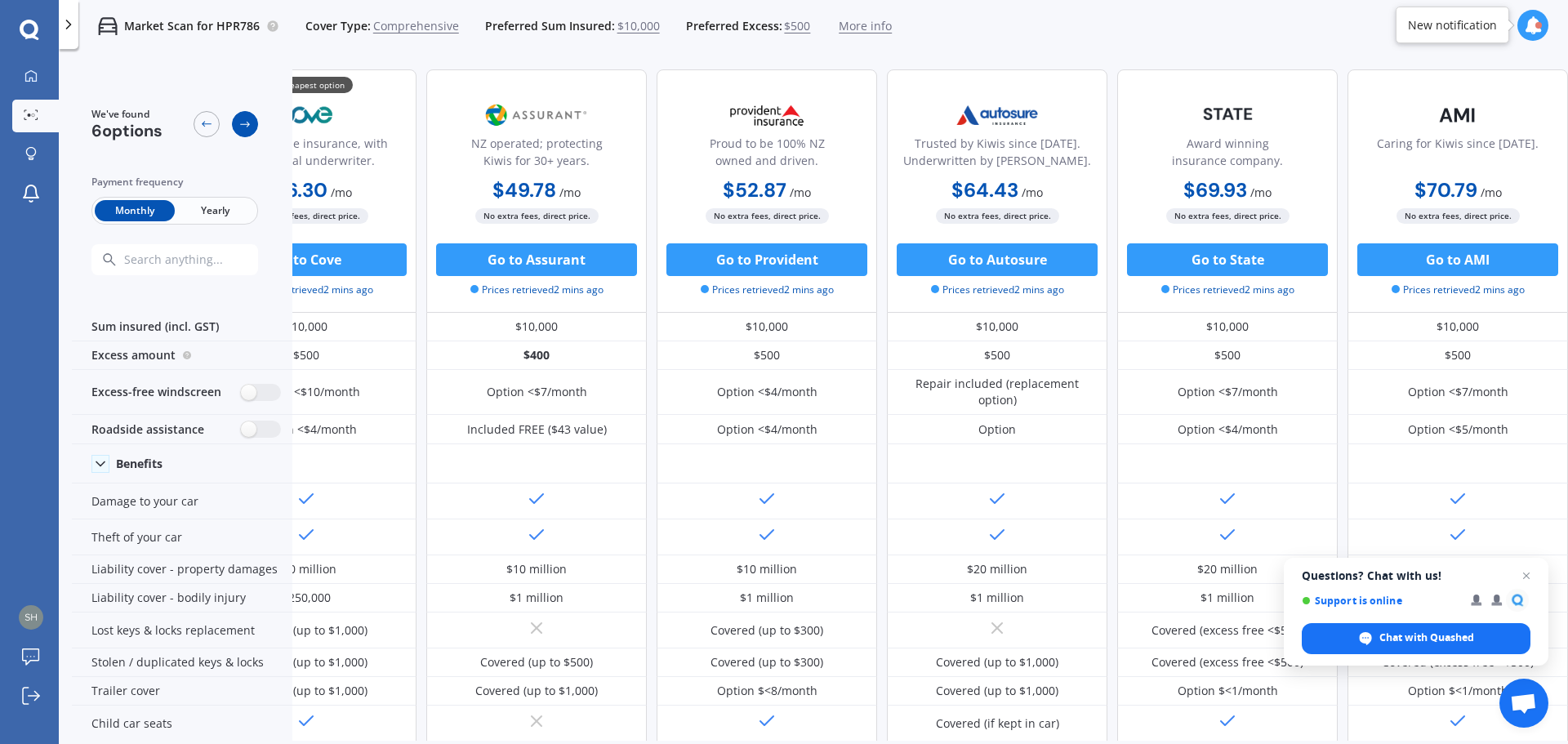
click at [244, 125] on icon at bounding box center [245, 125] width 9 height 6
click at [203, 125] on icon at bounding box center [206, 124] width 13 height 13
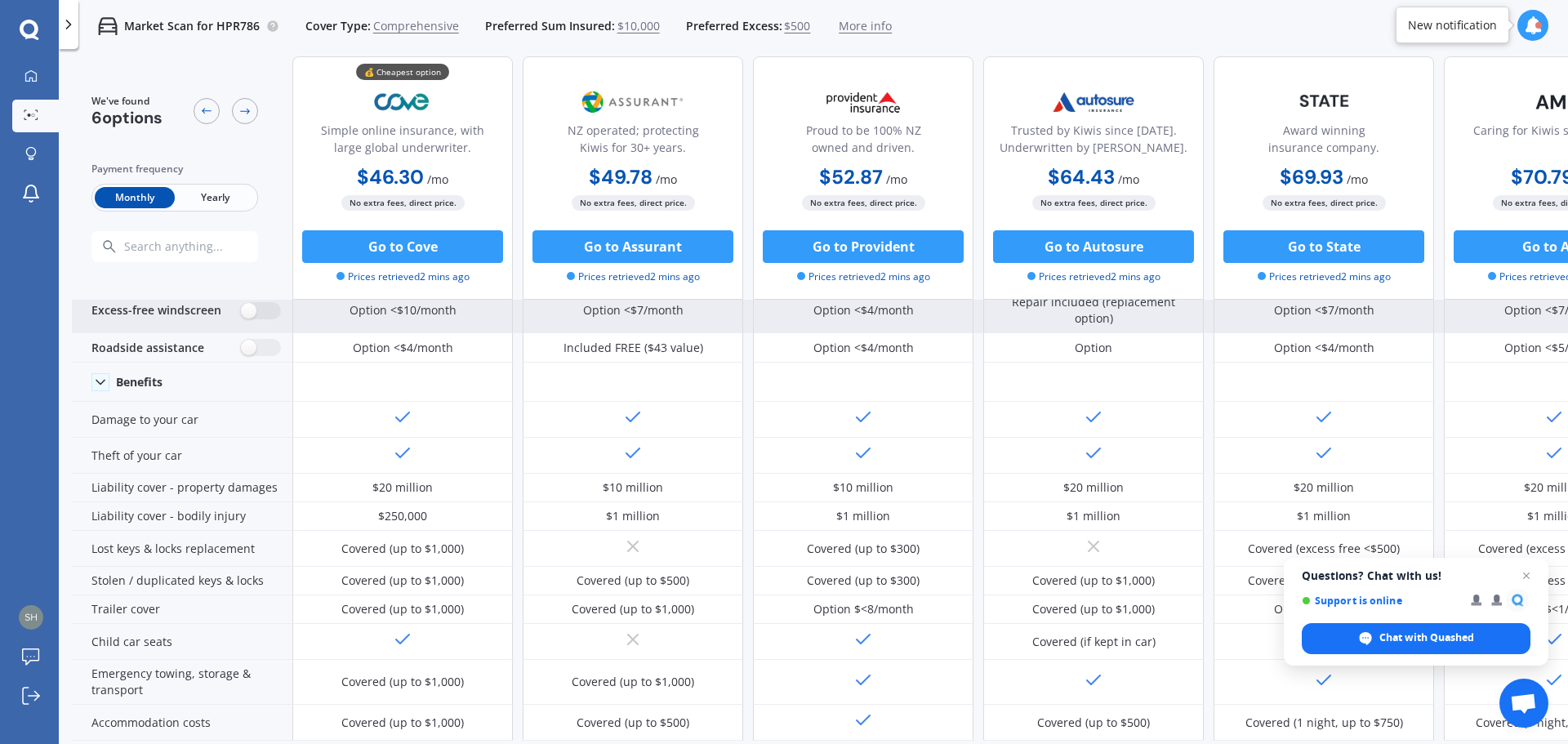
scroll to position [0, 0]
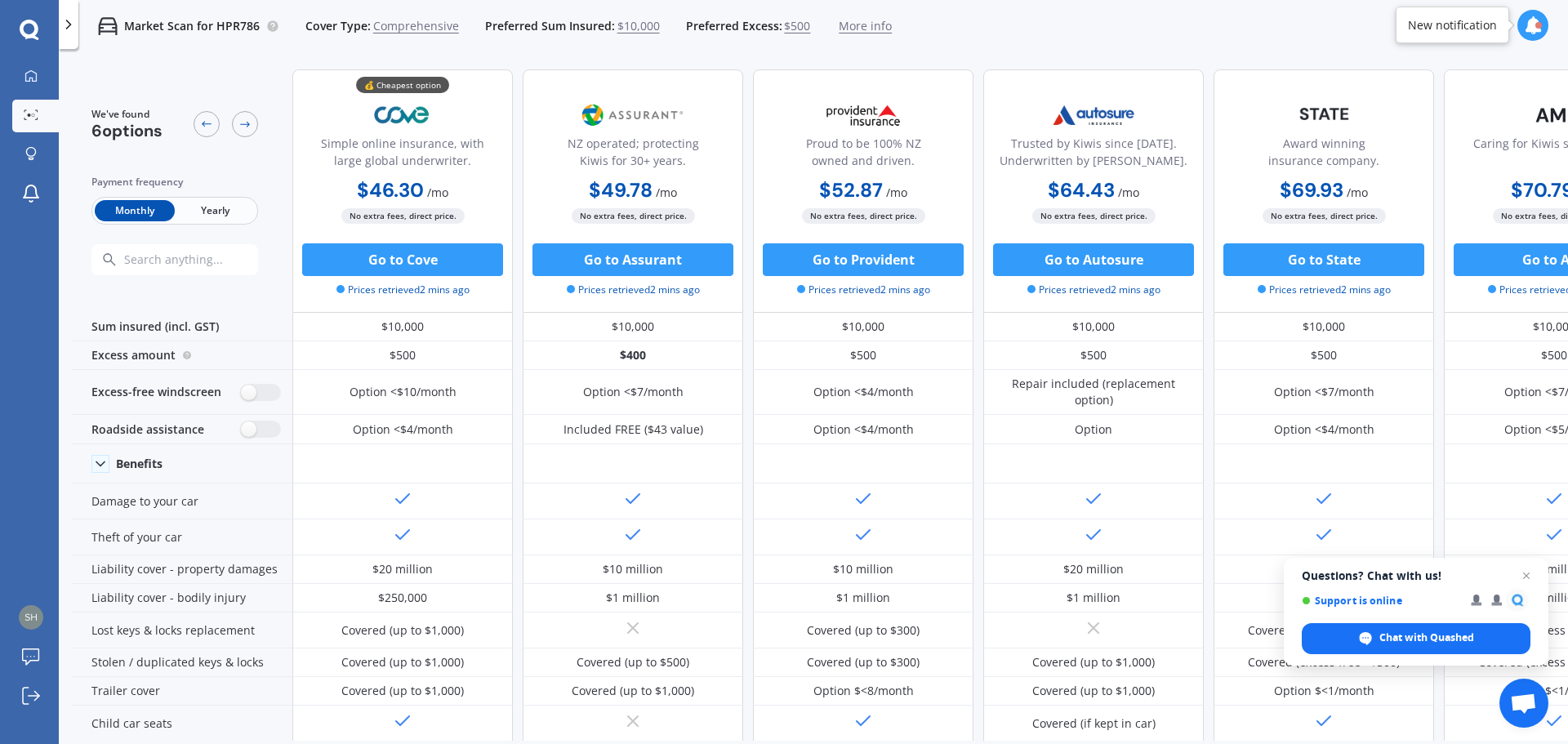
click at [789, 27] on span "$500" at bounding box center [797, 26] width 26 height 16
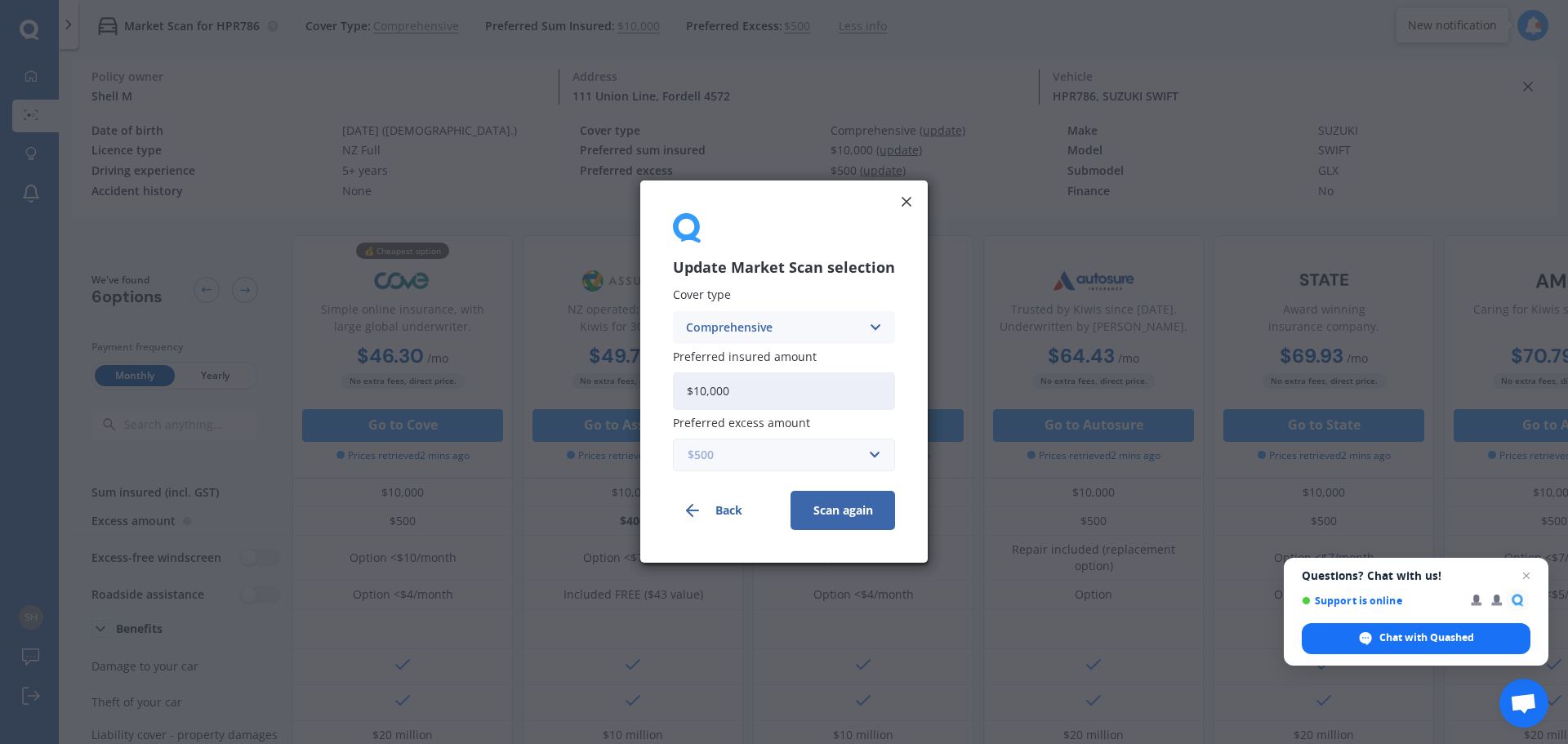
click at [874, 454] on input "text" at bounding box center [779, 456] width 208 height 31
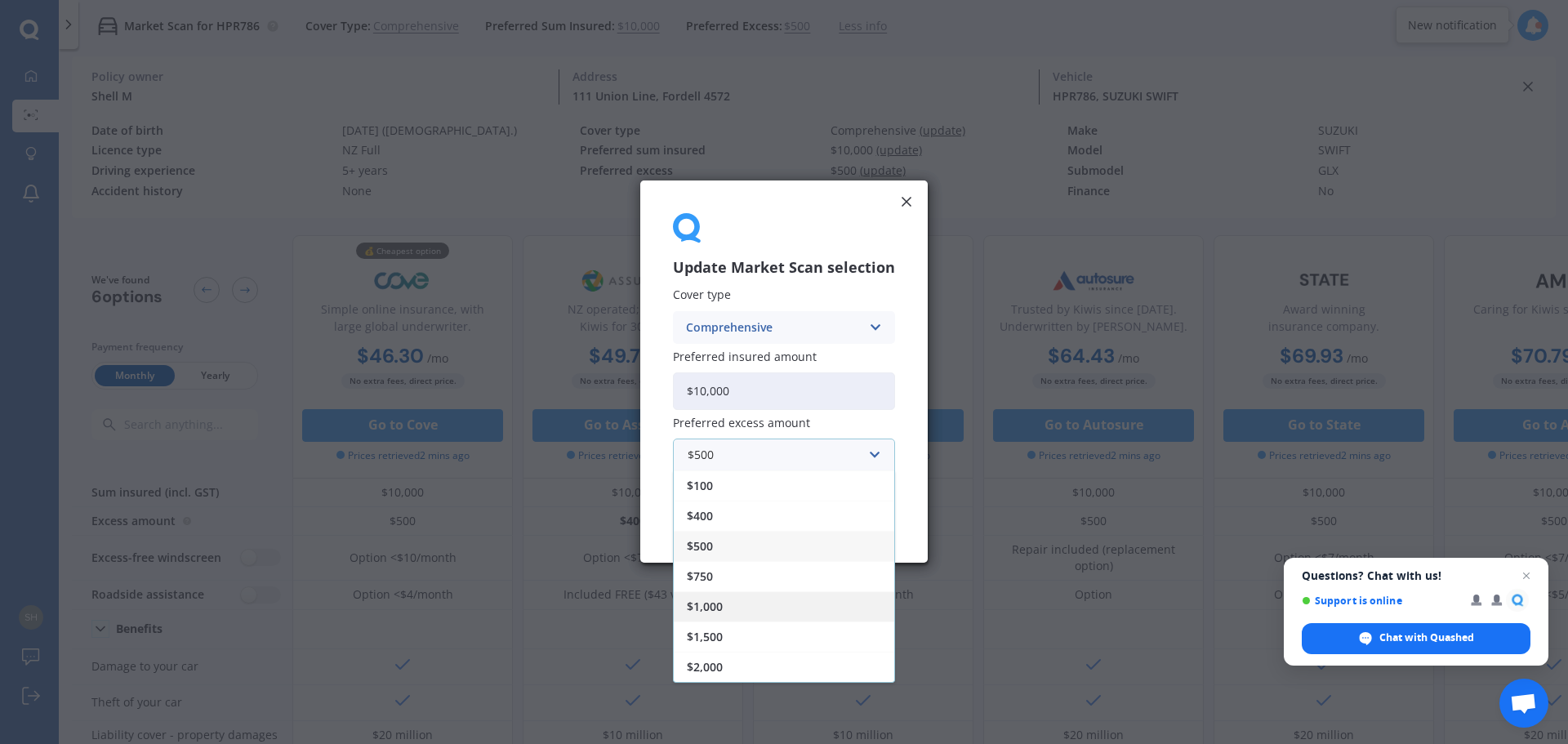
click at [726, 604] on div "$1,000" at bounding box center [784, 607] width 221 height 30
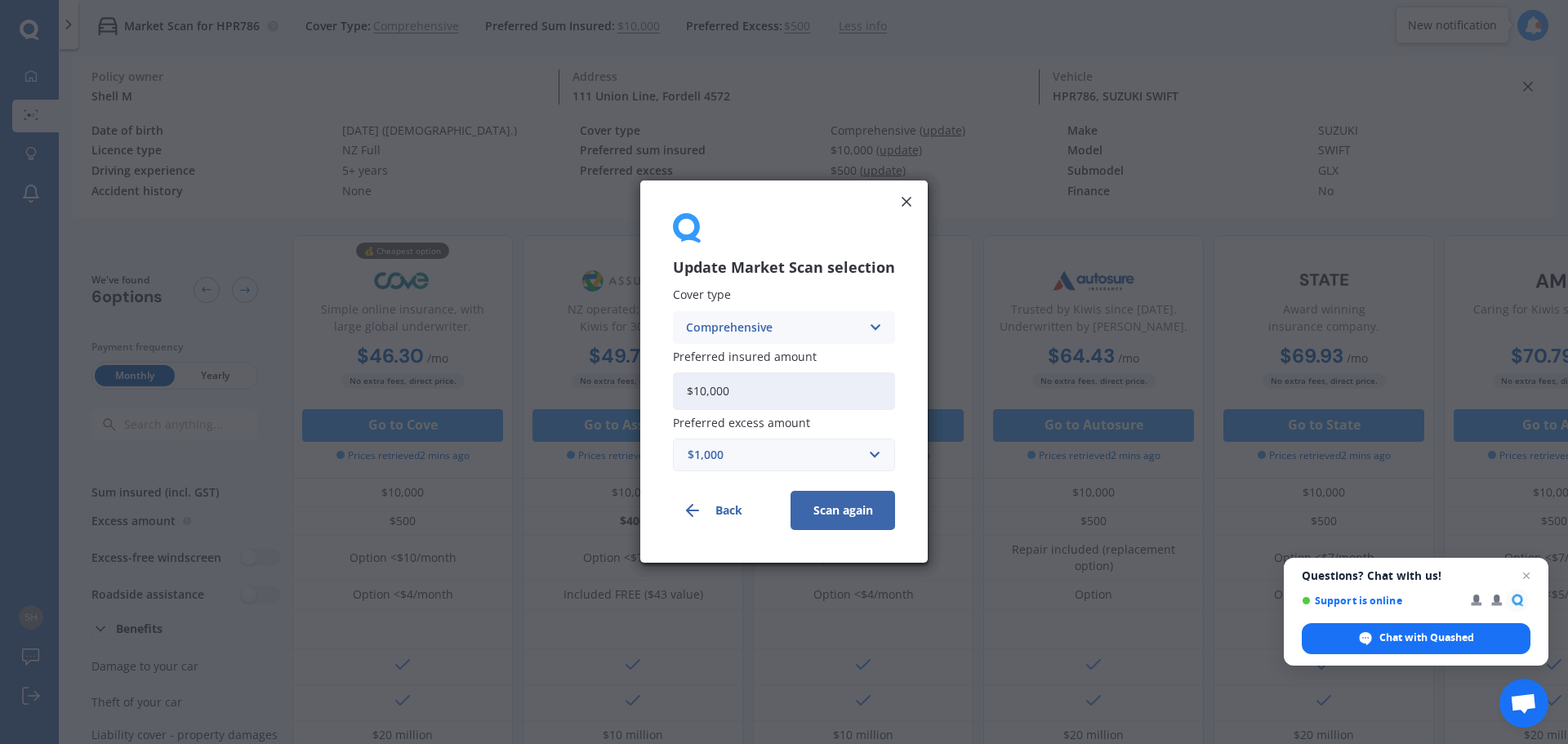
click at [835, 514] on button "Scan again" at bounding box center [843, 512] width 105 height 40
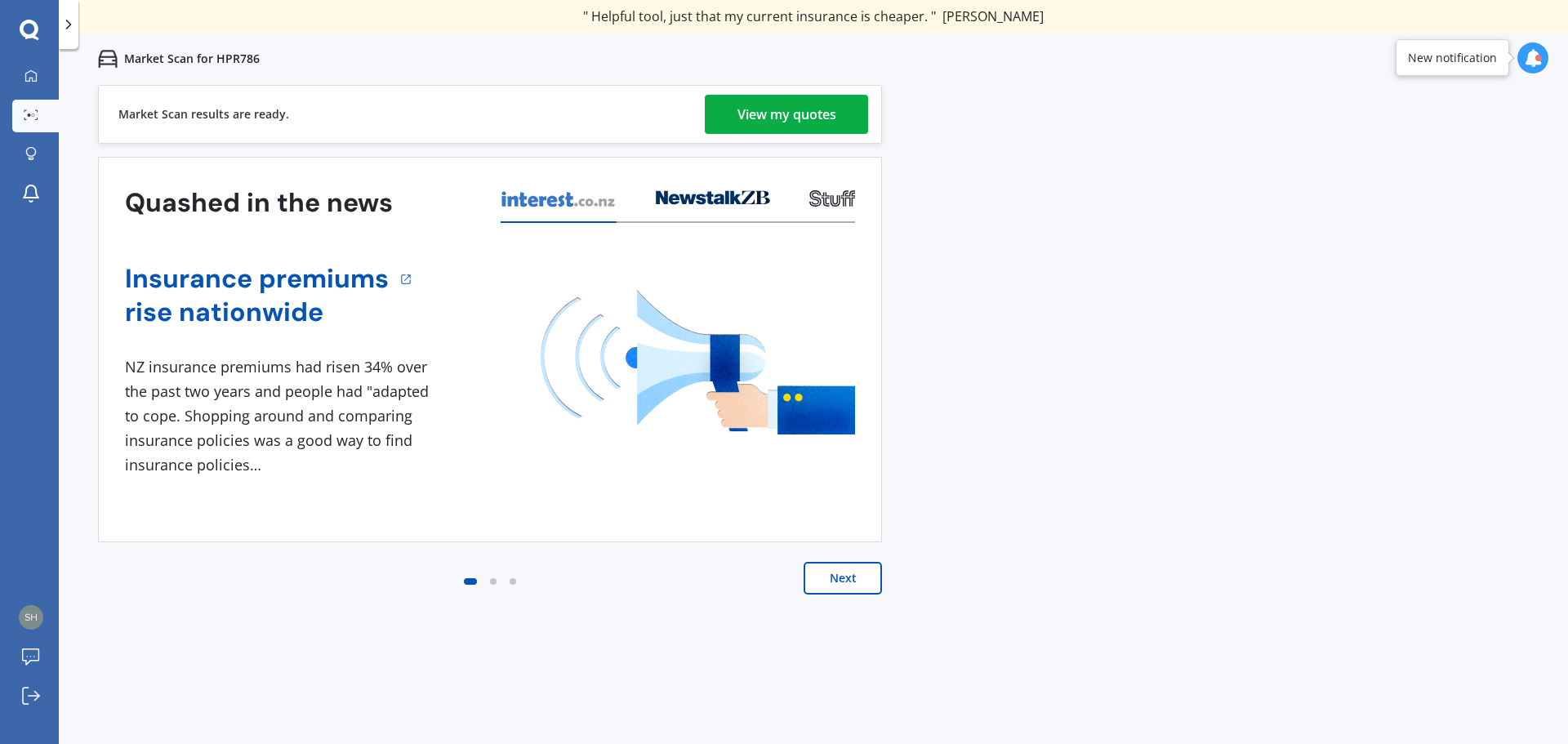
click at [817, 102] on div "View my quotes" at bounding box center [787, 114] width 99 height 40
